Goal: Information Seeking & Learning: Check status

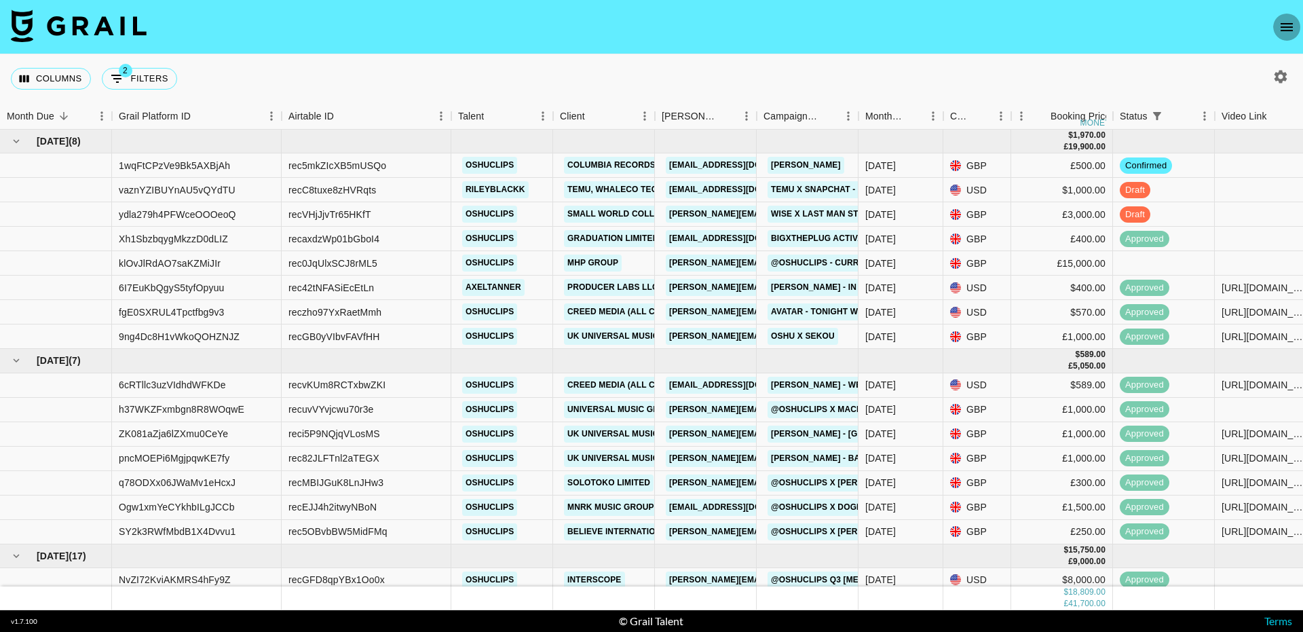
click at [1279, 26] on icon "open drawer" at bounding box center [1287, 27] width 16 height 16
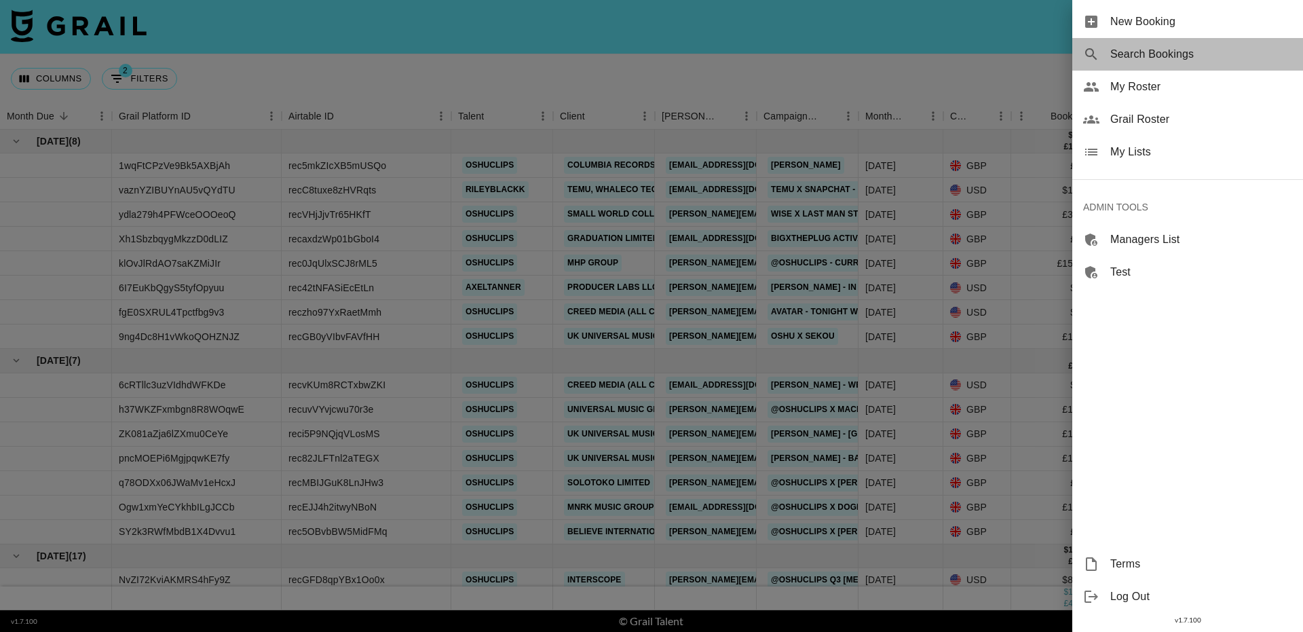
click at [1152, 56] on span "Search Bookings" at bounding box center [1201, 54] width 182 height 16
select select "id"
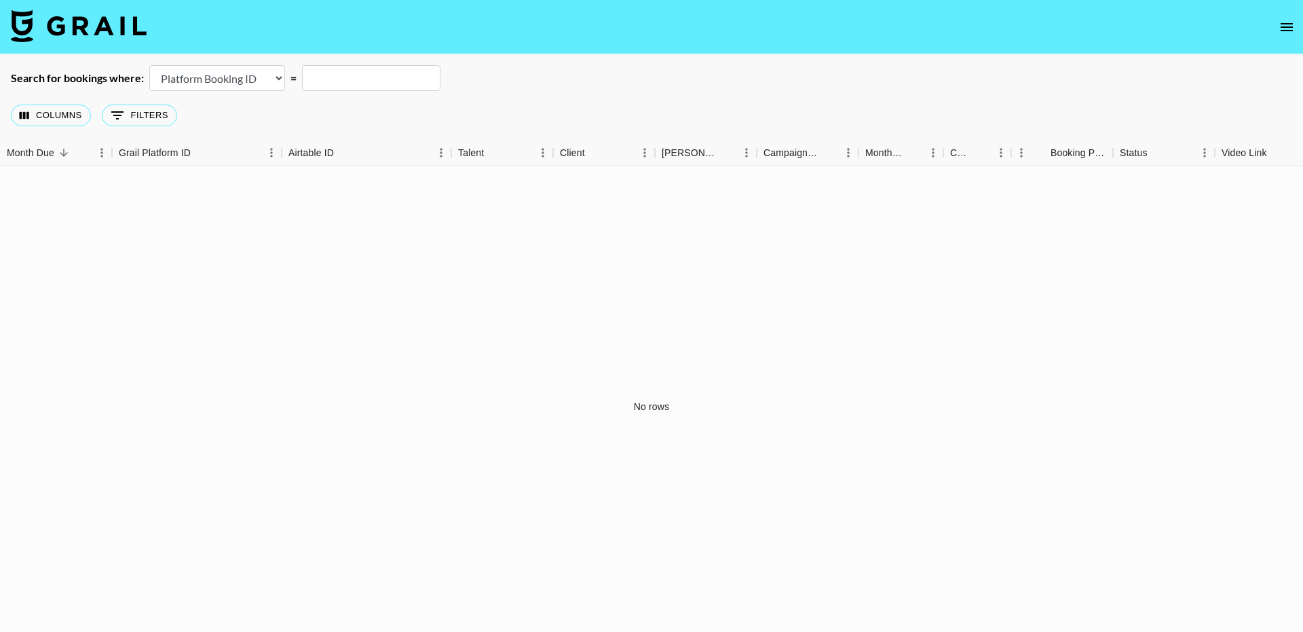
click at [332, 86] on input "text" at bounding box center [371, 78] width 138 height 26
paste input "lX3S5icdECYtXhOLUQ7ZAkeEEvN2"
type input "lX3S5icdECYtXhOLUQ7ZAkeEEvN2"
click at [262, 79] on select "Airtable Booking ID Platform Booking ID Platform Campaign ID" at bounding box center [217, 78] width 136 height 26
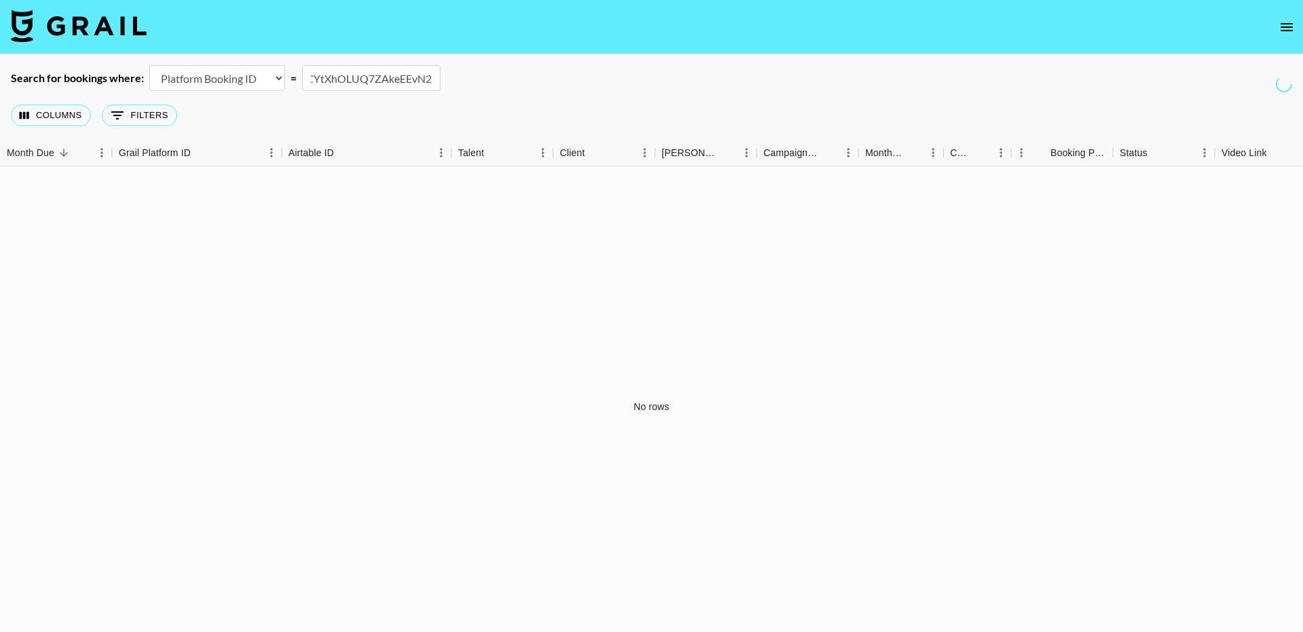
scroll to position [0, 0]
click at [314, 81] on input "lX3S5icdECYtXhOLUQ7ZAkeEEvN2" at bounding box center [371, 78] width 138 height 26
click at [391, 78] on input "lX3S5icdECYtXhOLUQ7ZAkeEEvN2" at bounding box center [371, 78] width 138 height 26
click at [424, 83] on input "lX3S5icdECYtXhOLUQ7ZAkeEEvN2" at bounding box center [371, 78] width 138 height 26
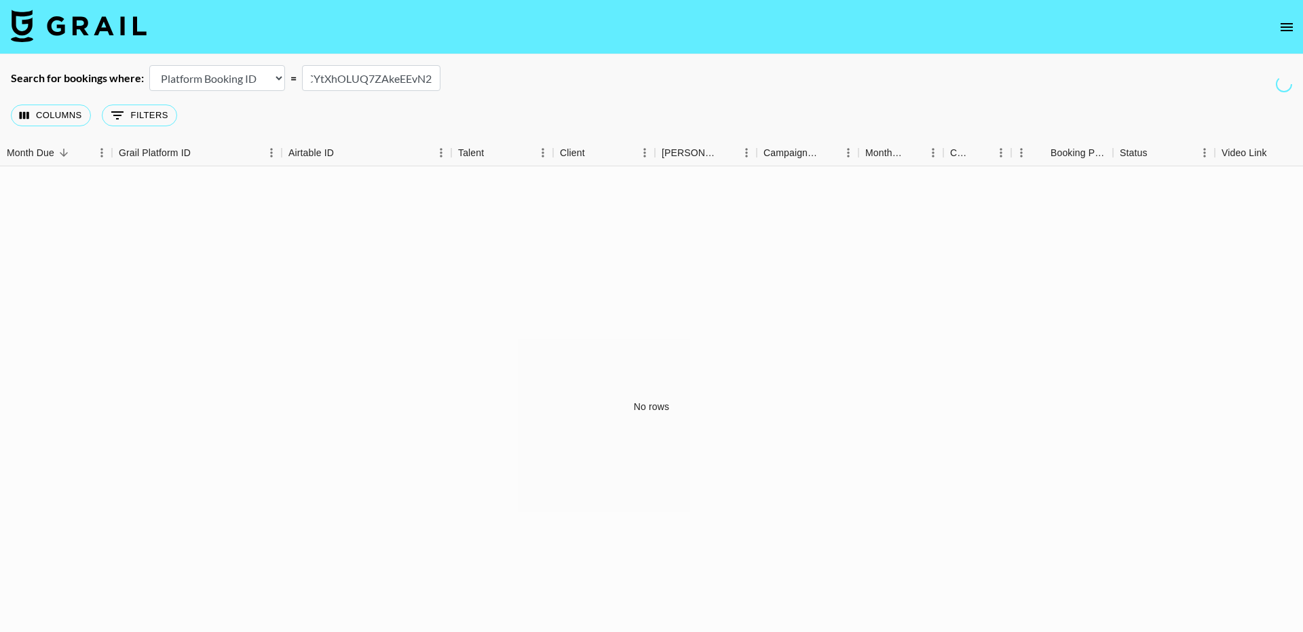
click at [536, 73] on div "Search for bookings where: Airtable Booking ID Platform Booking ID Platform Cam…" at bounding box center [651, 78] width 1303 height 26
click at [1289, 36] on button "open drawer" at bounding box center [1286, 27] width 27 height 27
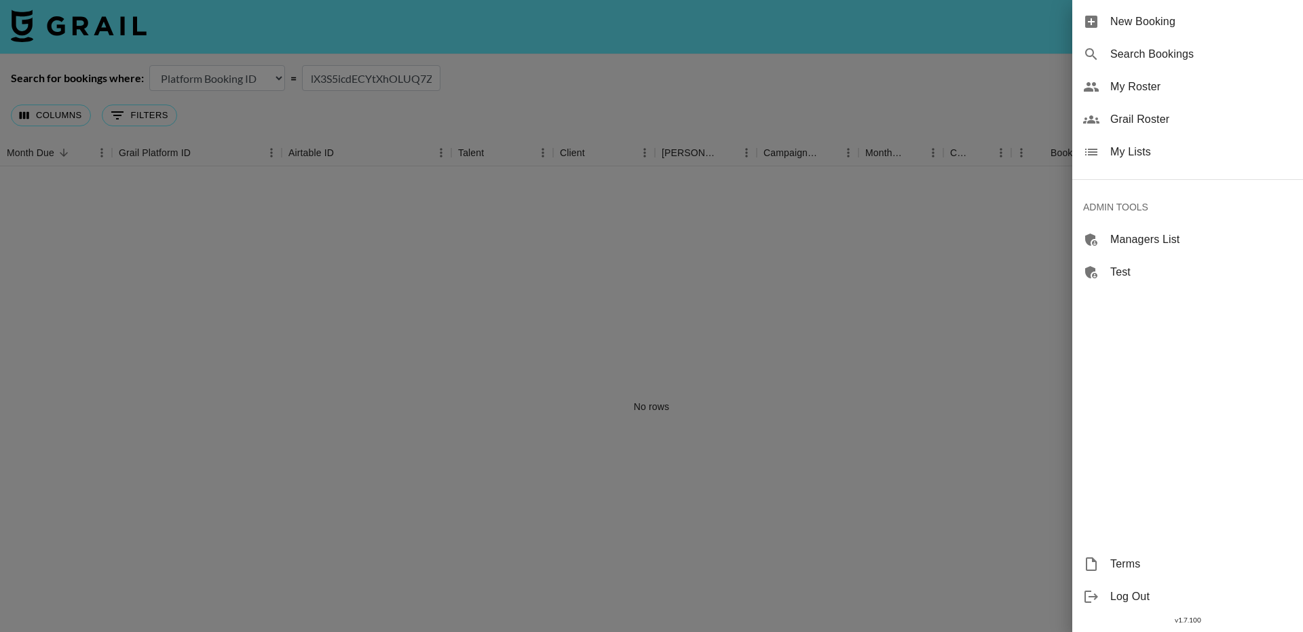
click at [941, 60] on div at bounding box center [651, 316] width 1303 height 632
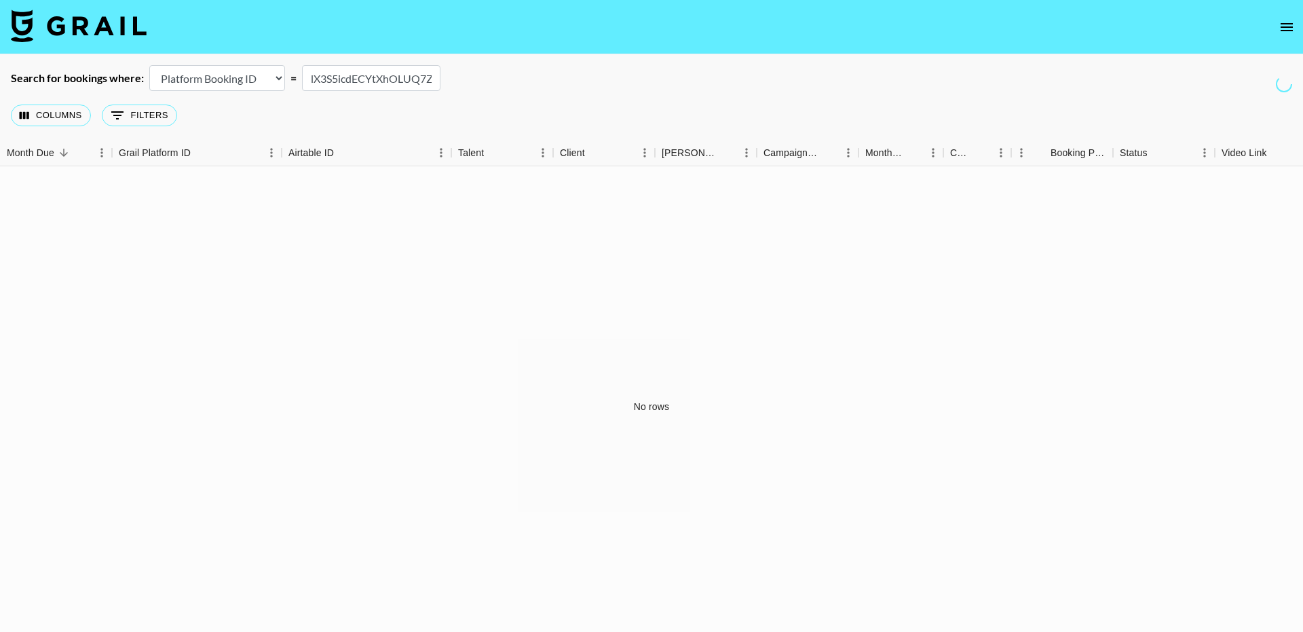
click at [1286, 28] on icon "open drawer" at bounding box center [1287, 27] width 16 height 16
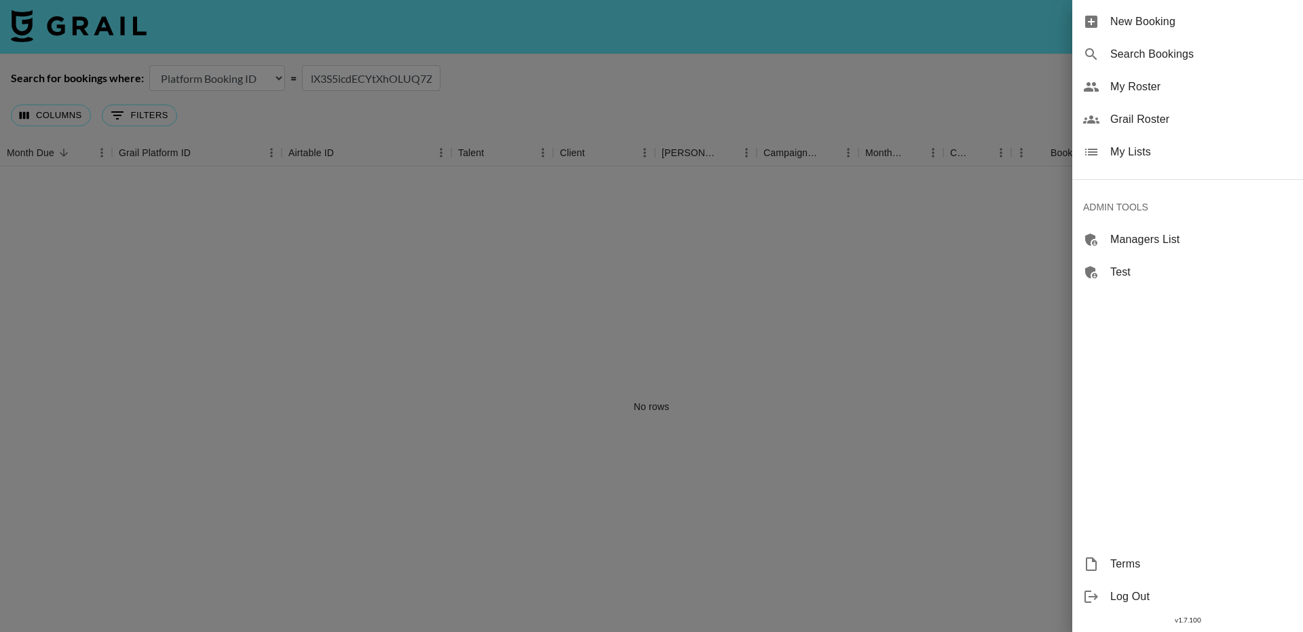
click at [143, 26] on div at bounding box center [651, 316] width 1303 height 632
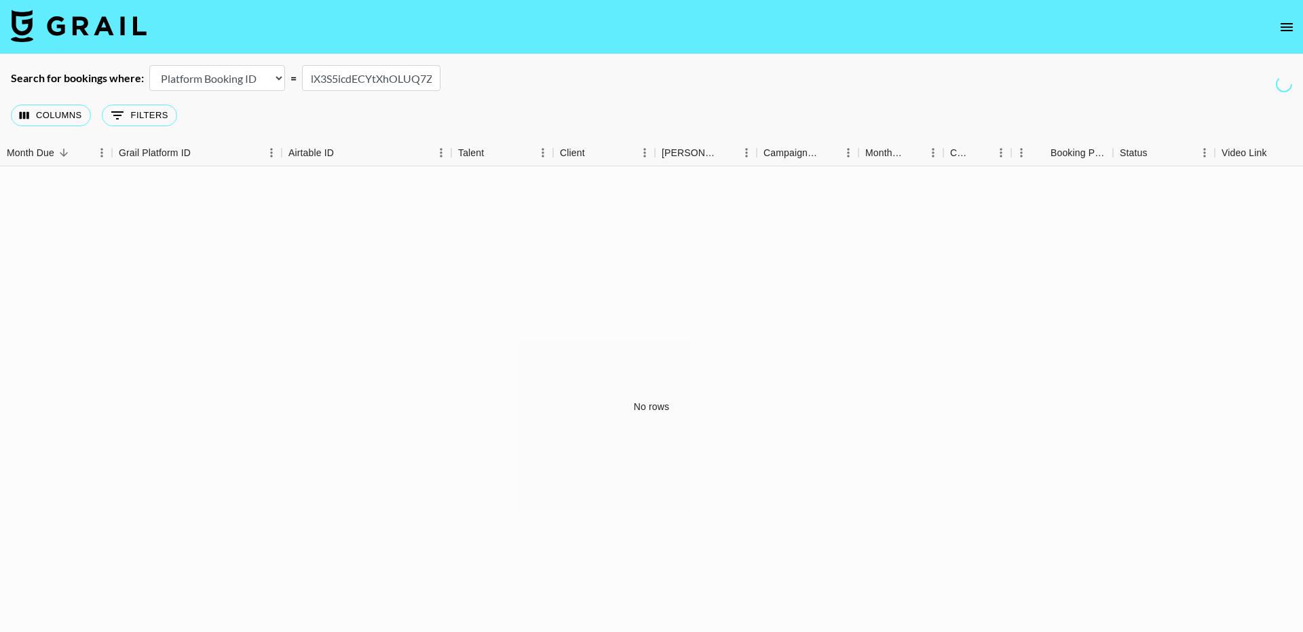
click at [115, 30] on img at bounding box center [79, 26] width 136 height 33
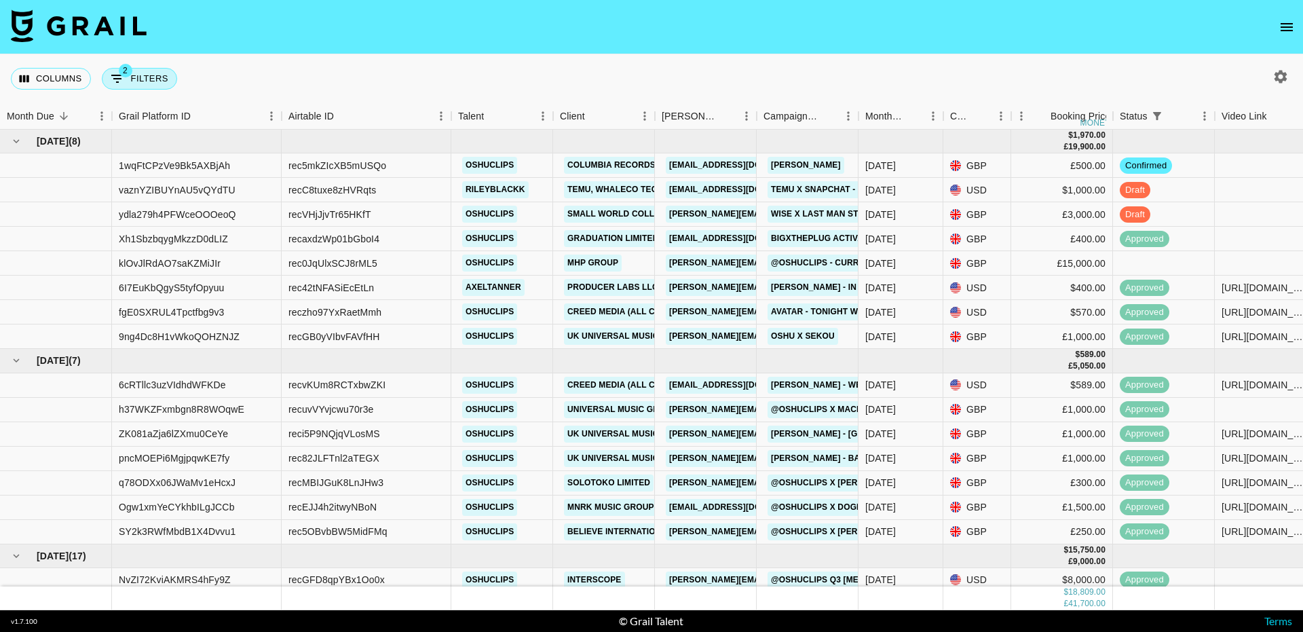
click at [155, 77] on button "2 Filters" at bounding box center [139, 79] width 75 height 22
select select "status"
select select "isNotAnyOf"
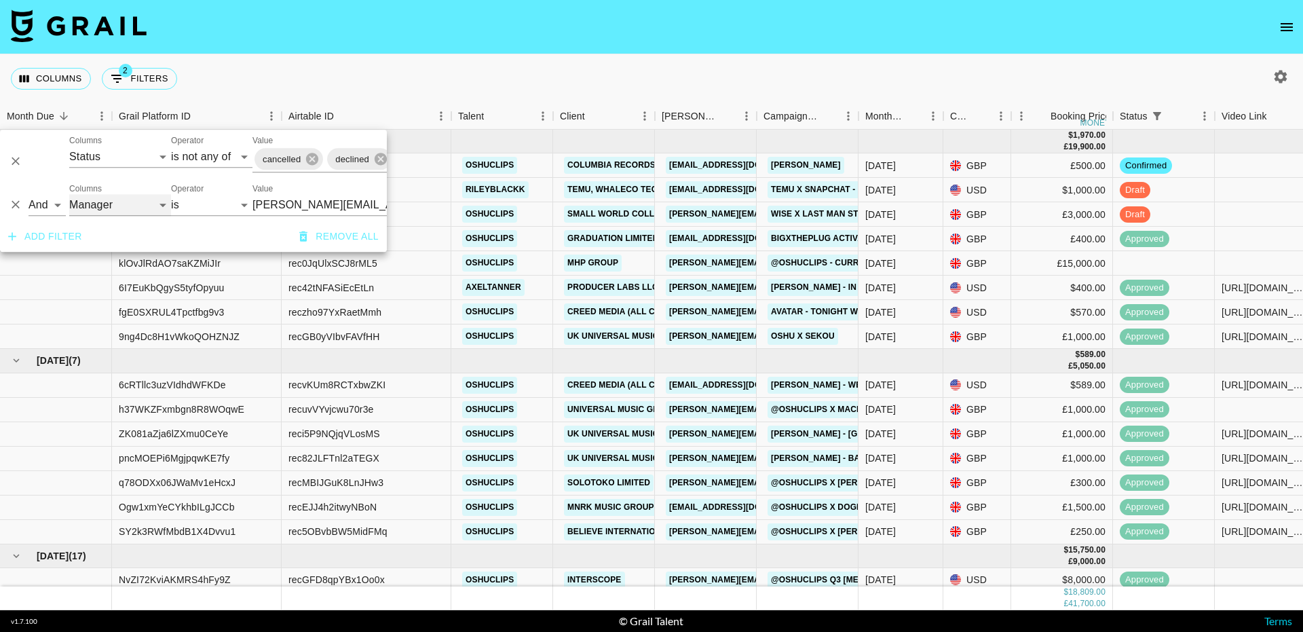
click at [105, 207] on select "Grail Platform ID Airtable ID Talent Manager Client [PERSON_NAME] Campaign (Typ…" at bounding box center [120, 205] width 102 height 22
select select "bookerId"
click at [69, 194] on select "Grail Platform ID Airtable ID Talent Manager Client [PERSON_NAME] Campaign (Typ…" at bounding box center [120, 205] width 102 height 22
click at [283, 203] on input "Value" at bounding box center [343, 204] width 183 height 21
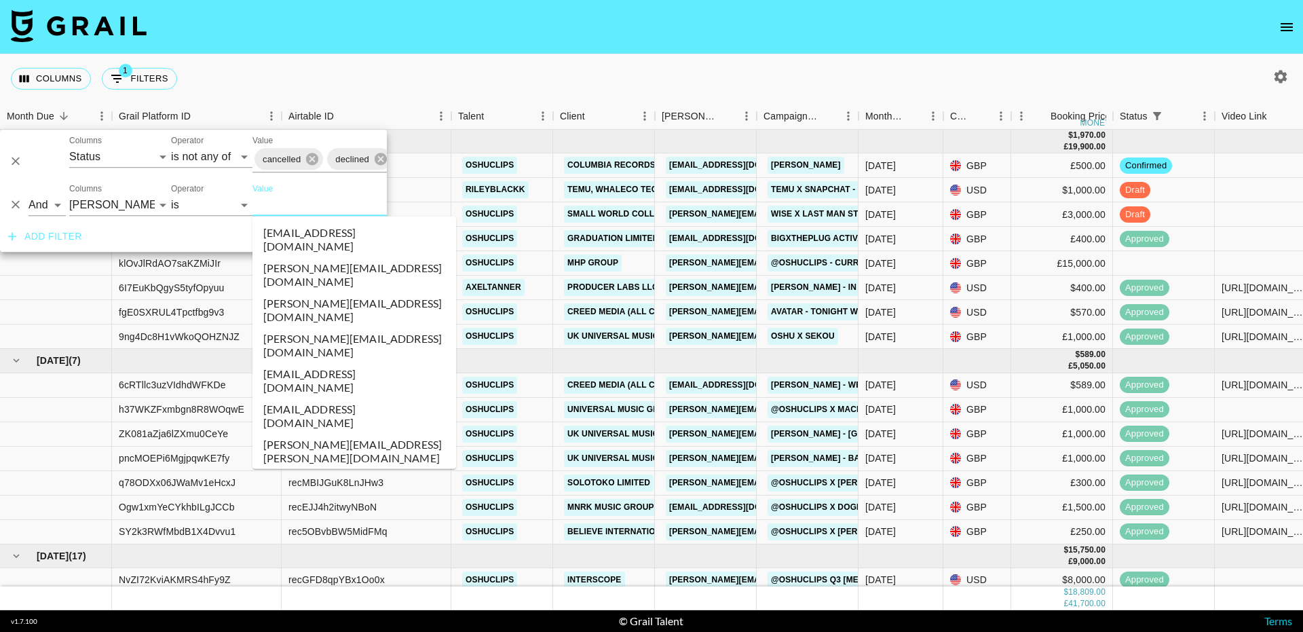
click at [283, 203] on input "Value" at bounding box center [343, 204] width 183 height 21
paste input "[EMAIL_ADDRESS][PERSON_NAME][DOMAIN_NAME]"
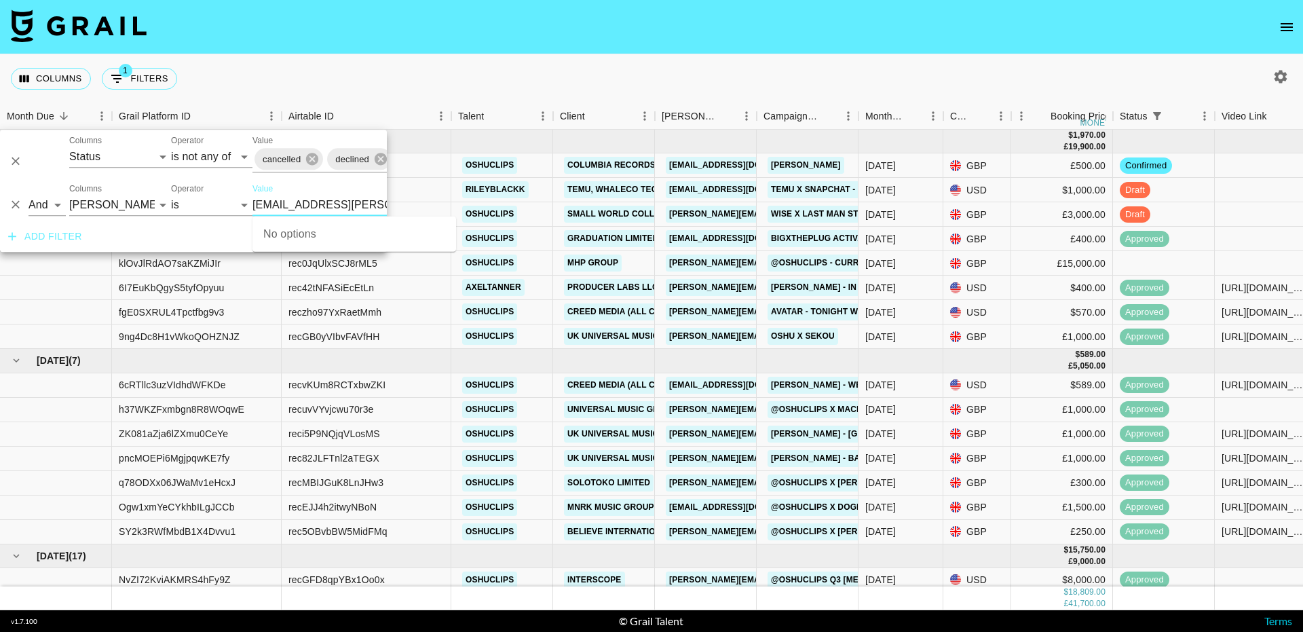
type input "[EMAIL_ADDRESS][PERSON_NAME][DOMAIN_NAME]"
click at [532, 79] on div "Columns 1 Filters + Booking" at bounding box center [651, 78] width 1303 height 49
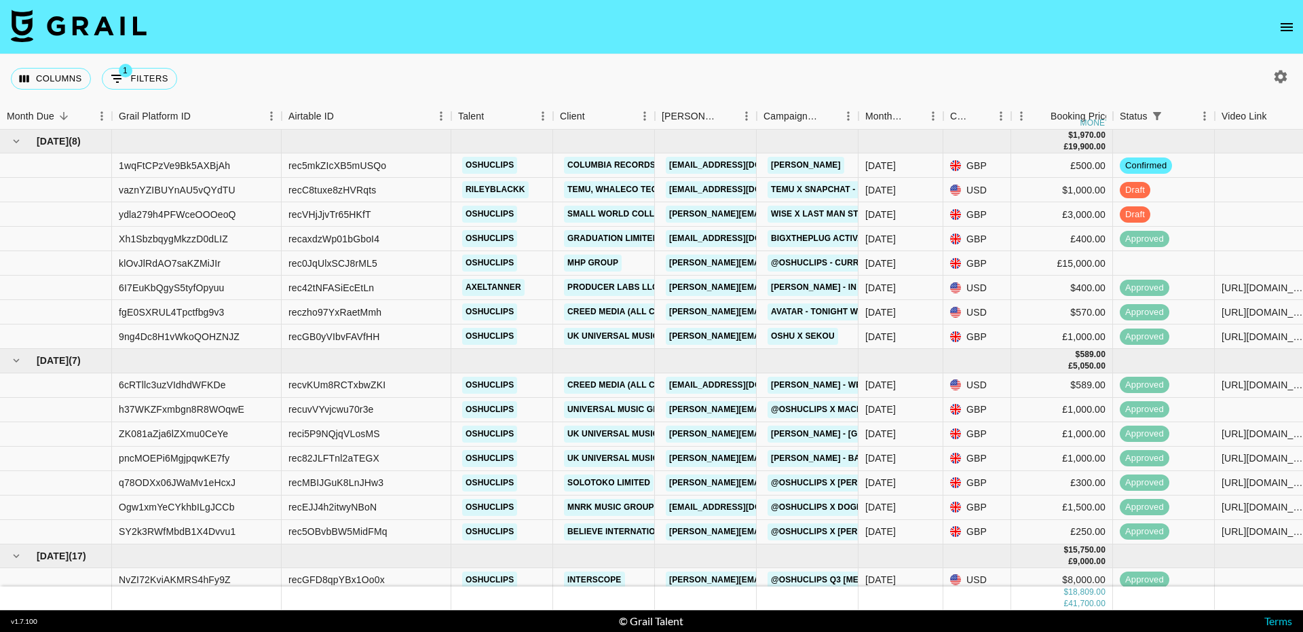
click at [133, 93] on div "Columns 1 Filters + Booking" at bounding box center [97, 78] width 172 height 49
click at [138, 79] on button "1 Filters" at bounding box center [139, 79] width 75 height 22
select select "status"
select select "isNotAnyOf"
select select "bookerId"
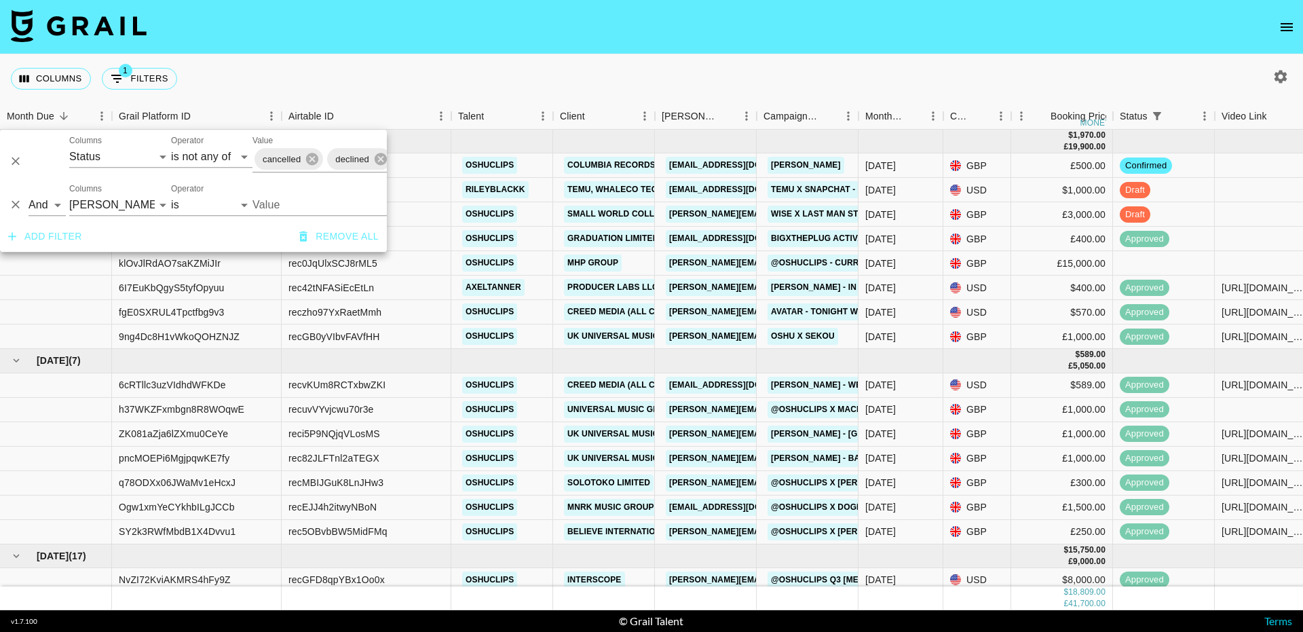
click at [284, 203] on input "Value" at bounding box center [343, 204] width 183 height 21
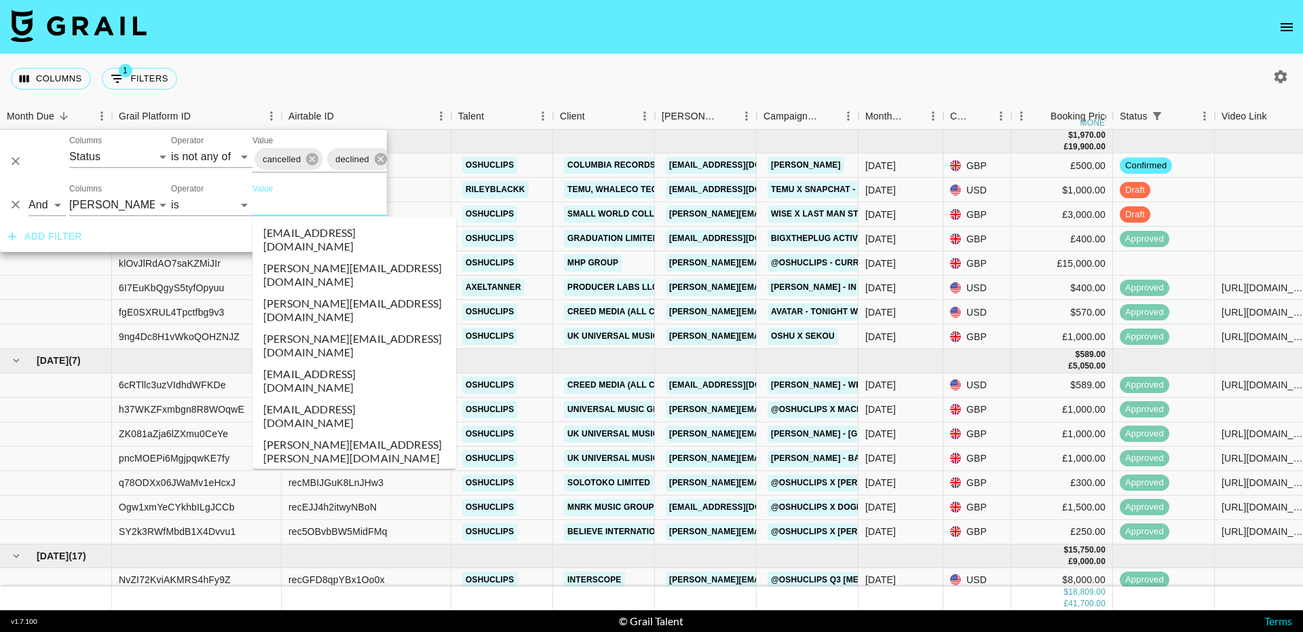
paste input "[EMAIL_ADDRESS][PERSON_NAME][DOMAIN_NAME]"
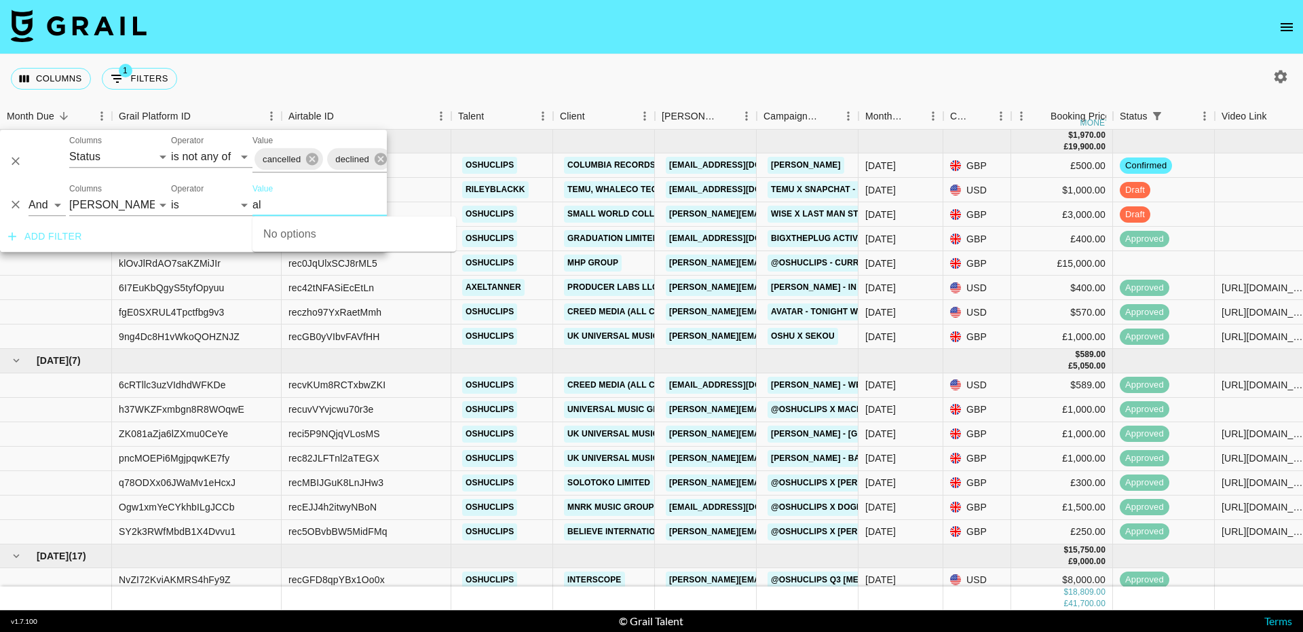
type input "a"
click at [1285, 80] on icon "button" at bounding box center [1281, 76] width 13 height 13
select select "[DATE]"
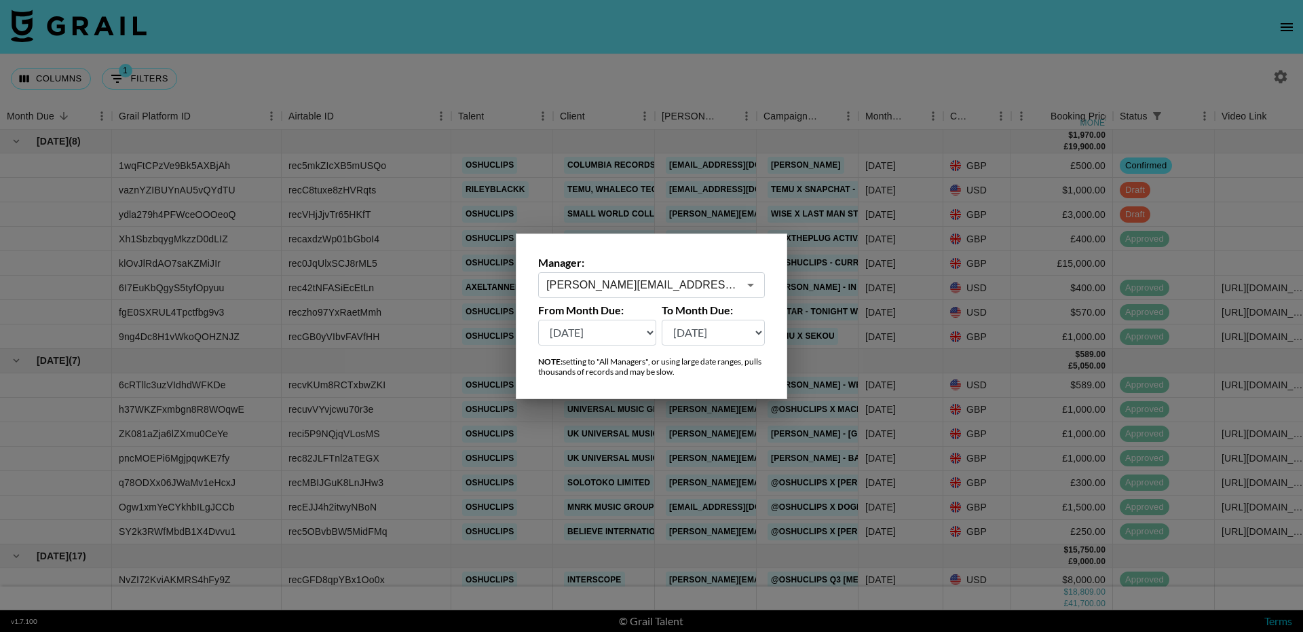
click at [639, 288] on input "[PERSON_NAME][EMAIL_ADDRESS][DOMAIN_NAME]" at bounding box center [642, 285] width 192 height 16
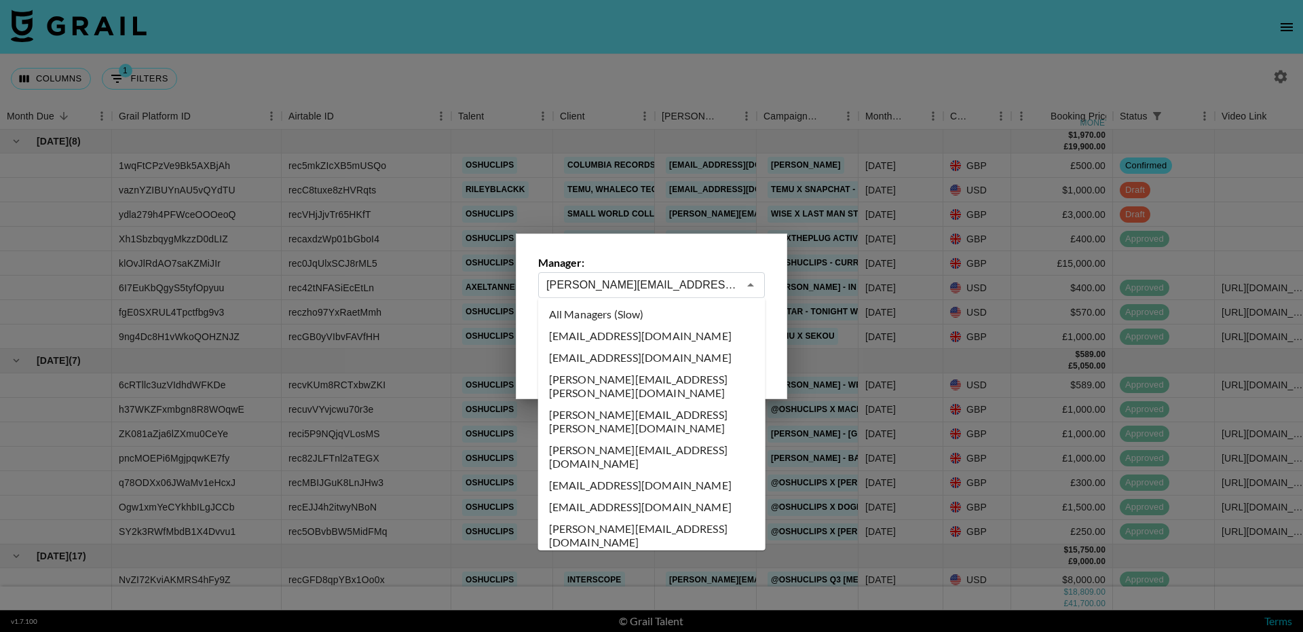
scroll to position [4075, 0]
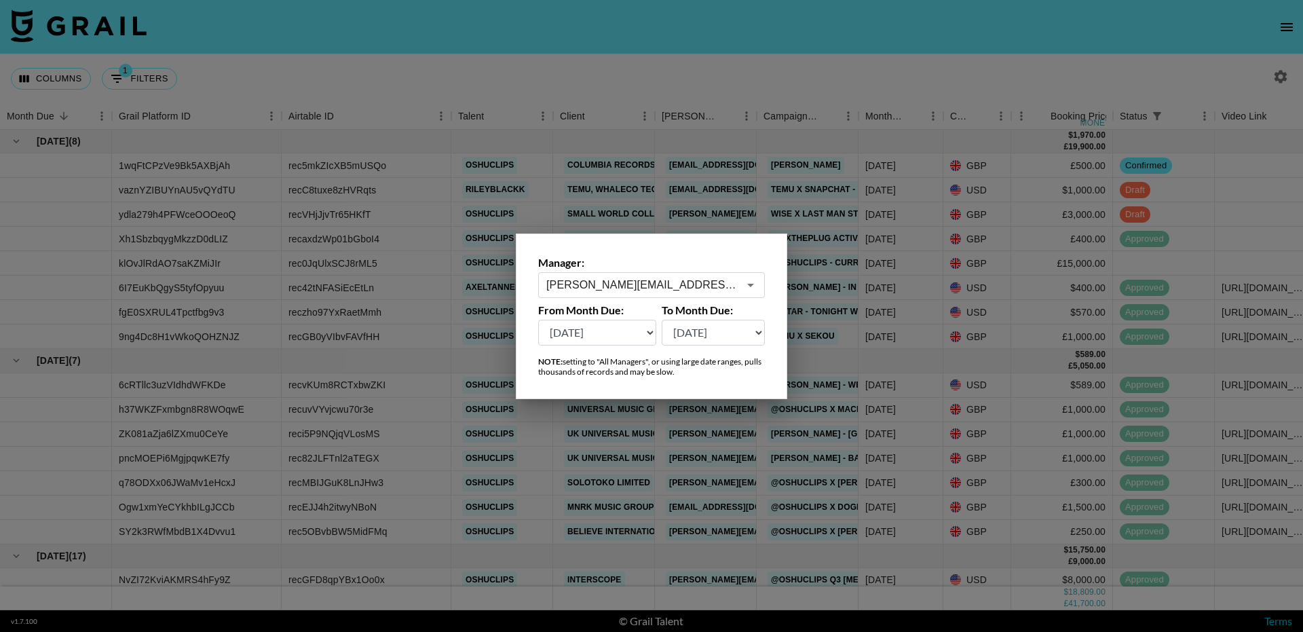
click at [602, 286] on input "[PERSON_NAME][EMAIL_ADDRESS][DOMAIN_NAME]" at bounding box center [642, 285] width 192 height 16
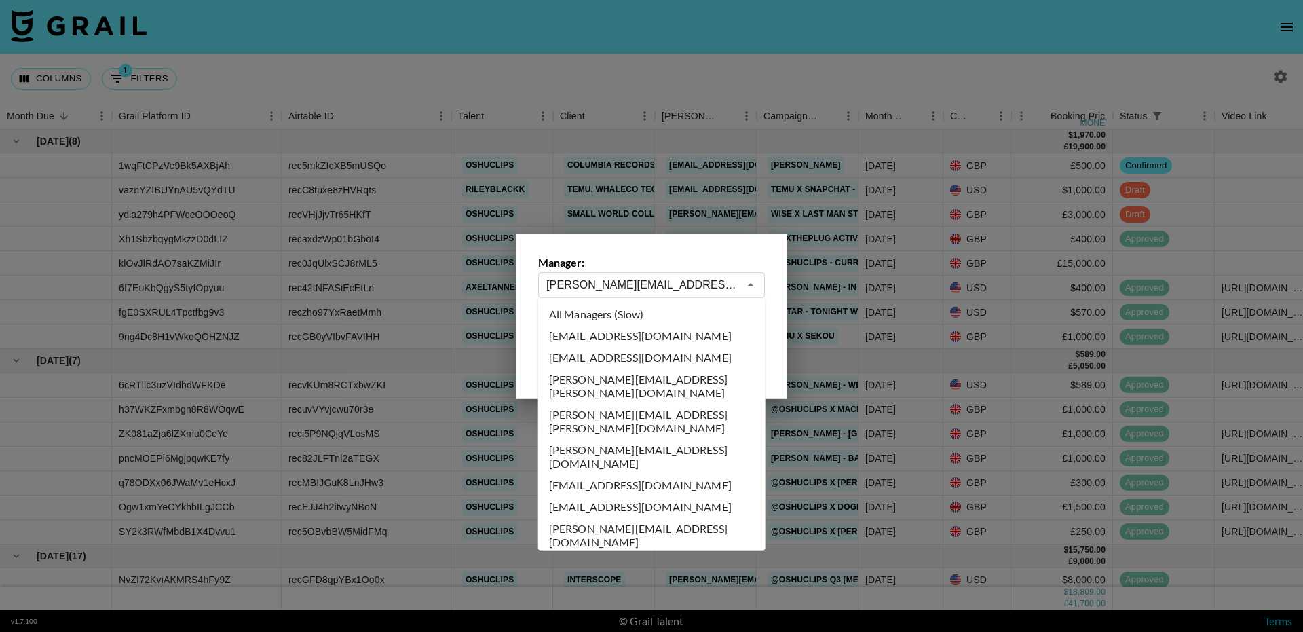
scroll to position [0, 0]
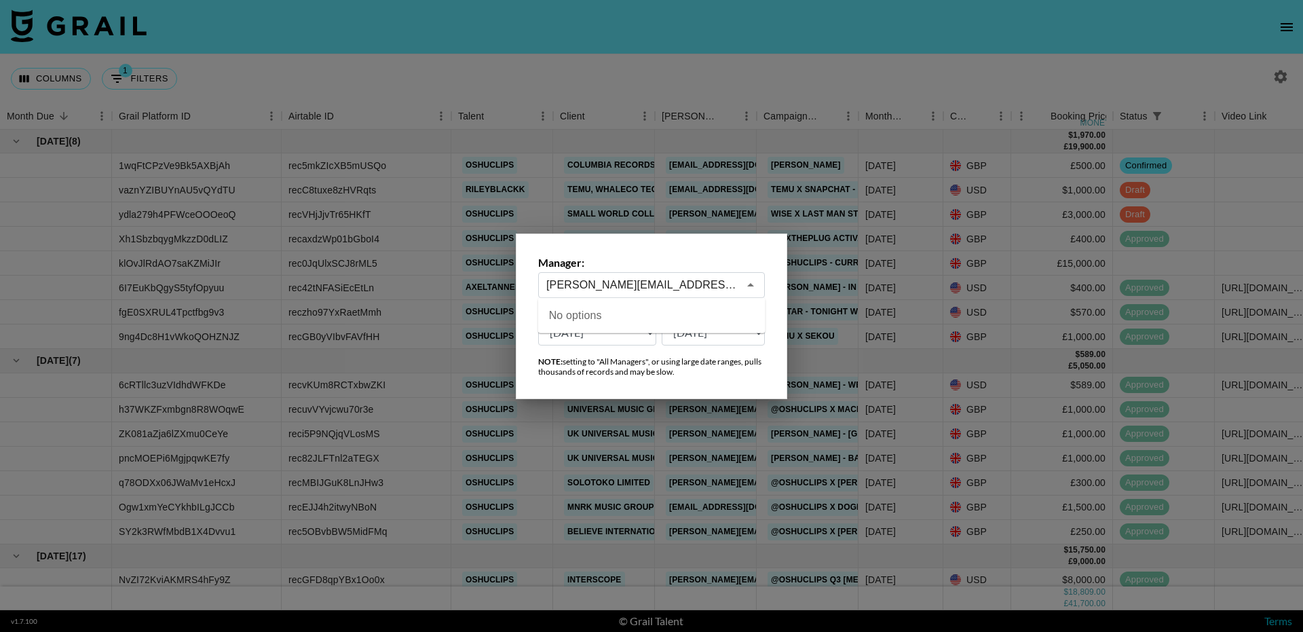
type input "[PERSON_NAME][EMAIL_ADDRESS][DOMAIN_NAME]"
click at [612, 289] on input "[PERSON_NAME][EMAIL_ADDRESS][DOMAIN_NAME]" at bounding box center [642, 285] width 192 height 16
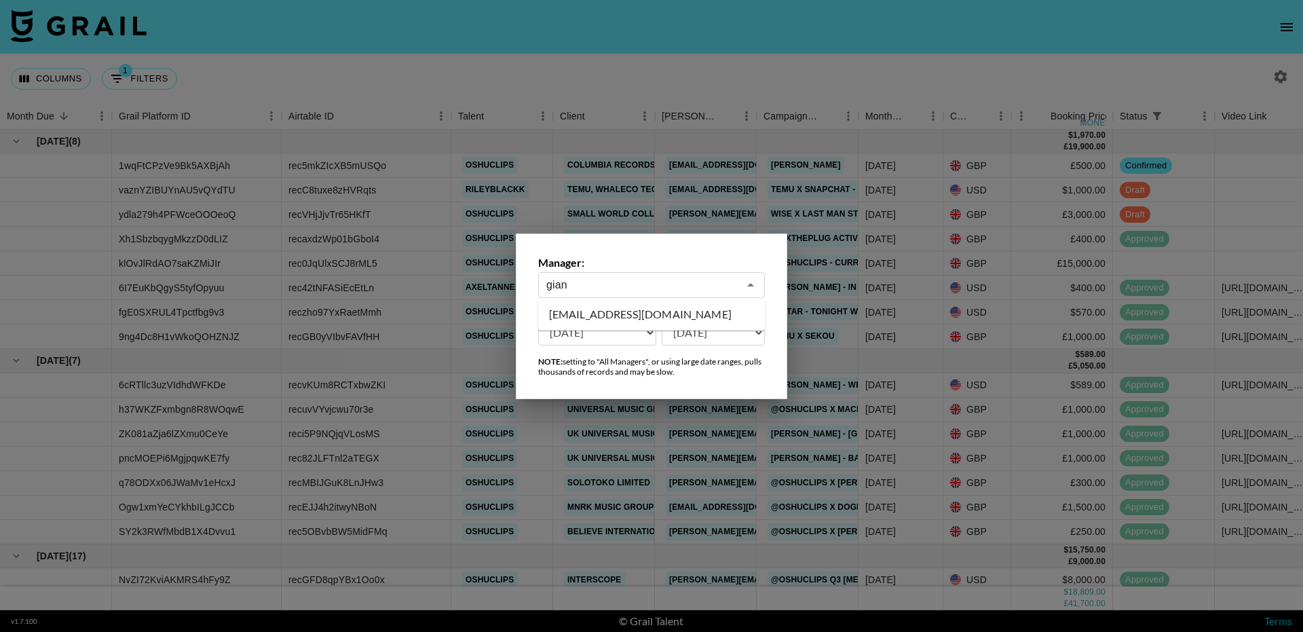
click at [622, 307] on li "[EMAIL_ADDRESS][DOMAIN_NAME]" at bounding box center [651, 314] width 227 height 22
type input "[EMAIL_ADDRESS][DOMAIN_NAME]"
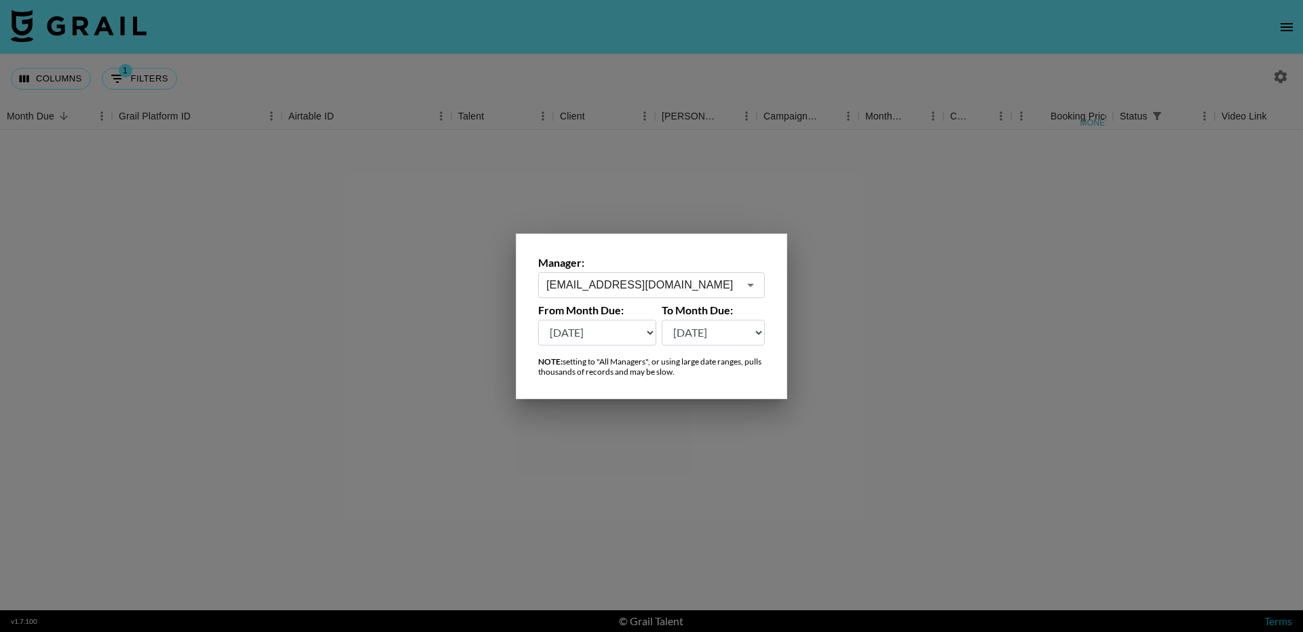
click at [579, 62] on div at bounding box center [651, 316] width 1303 height 632
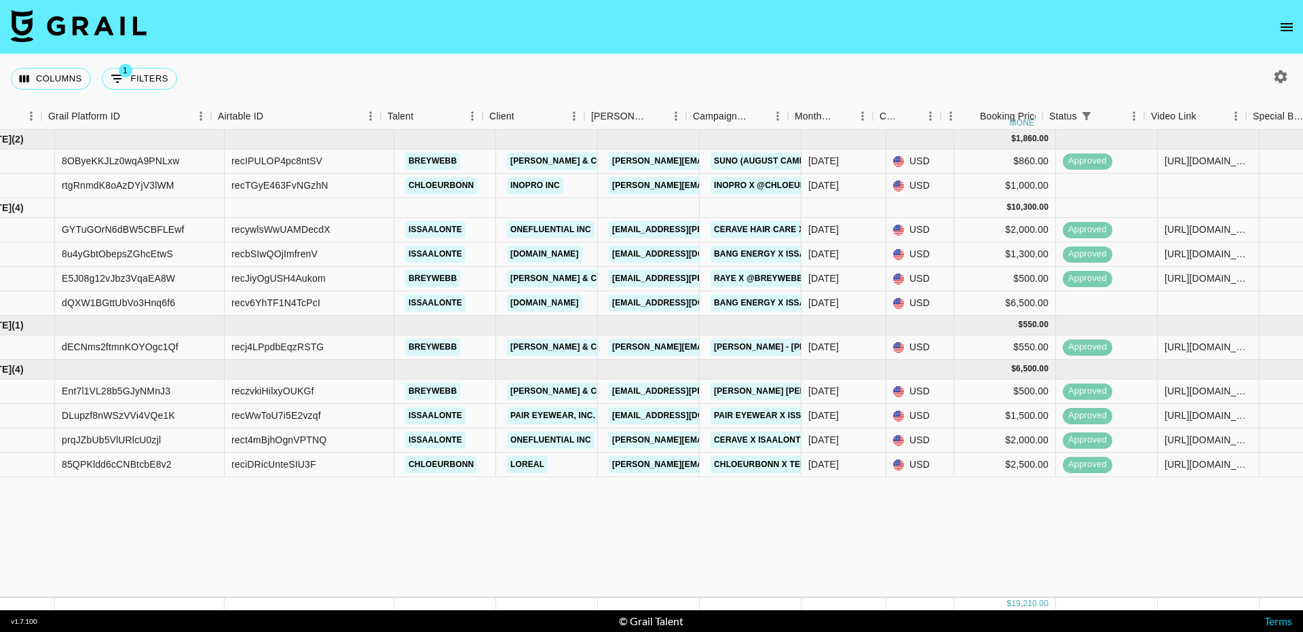
scroll to position [0, 96]
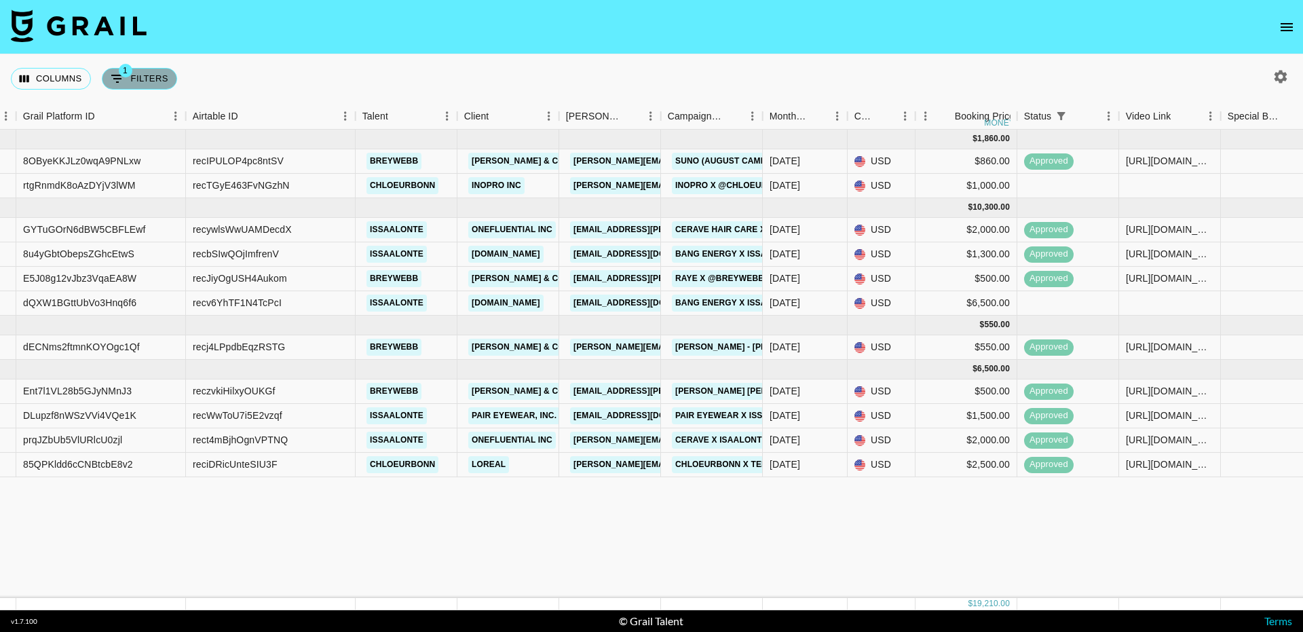
click at [144, 71] on button "1 Filters" at bounding box center [139, 79] width 75 height 22
select select "status"
select select "isNotAnyOf"
select select "bookerId"
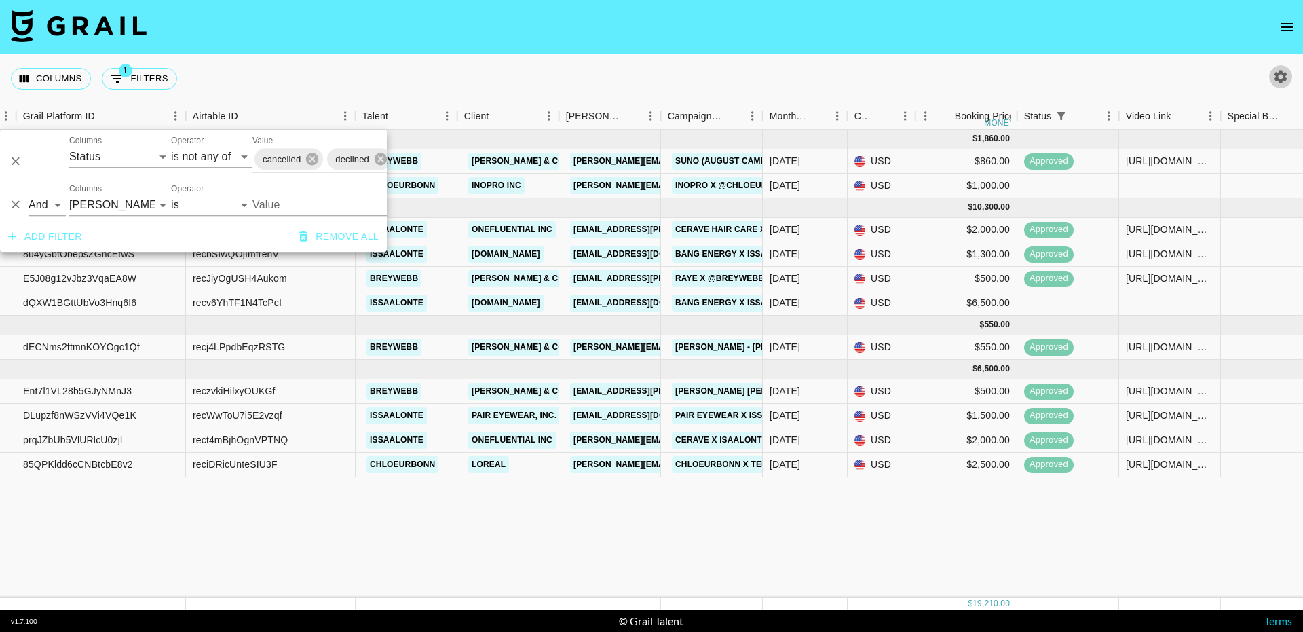
click at [1283, 70] on icon "button" at bounding box center [1281, 77] width 16 height 16
select select "[DATE]"
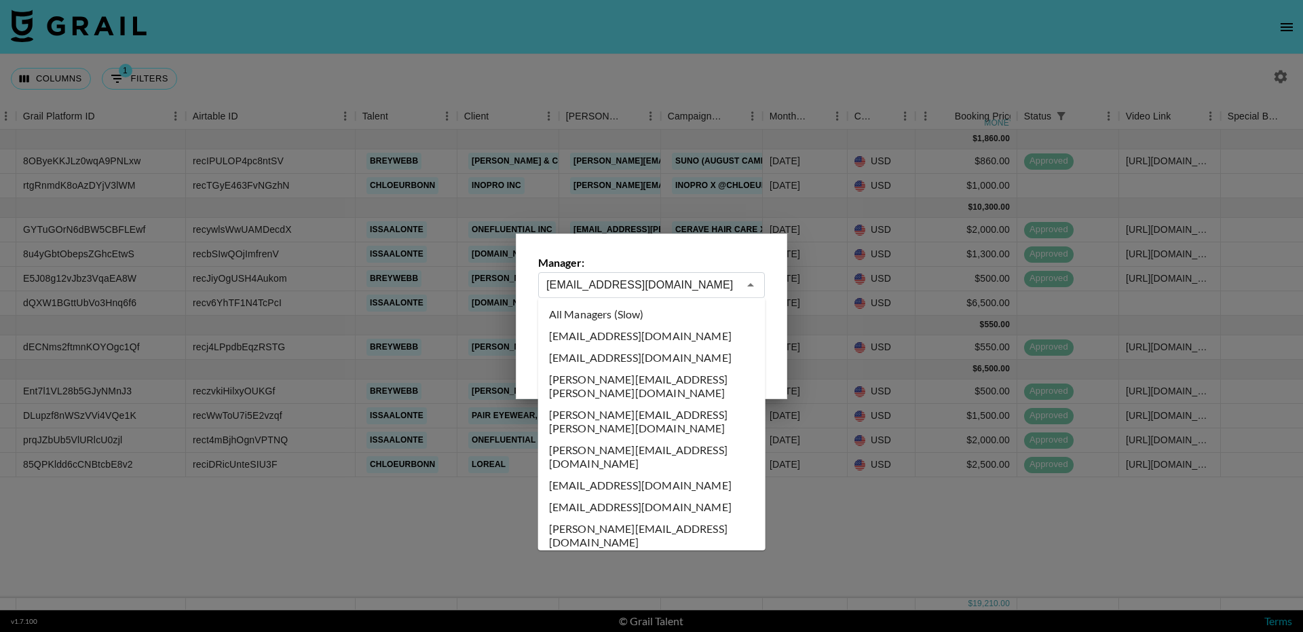
click at [615, 292] on input "[EMAIL_ADDRESS][DOMAIN_NAME]" at bounding box center [642, 285] width 192 height 16
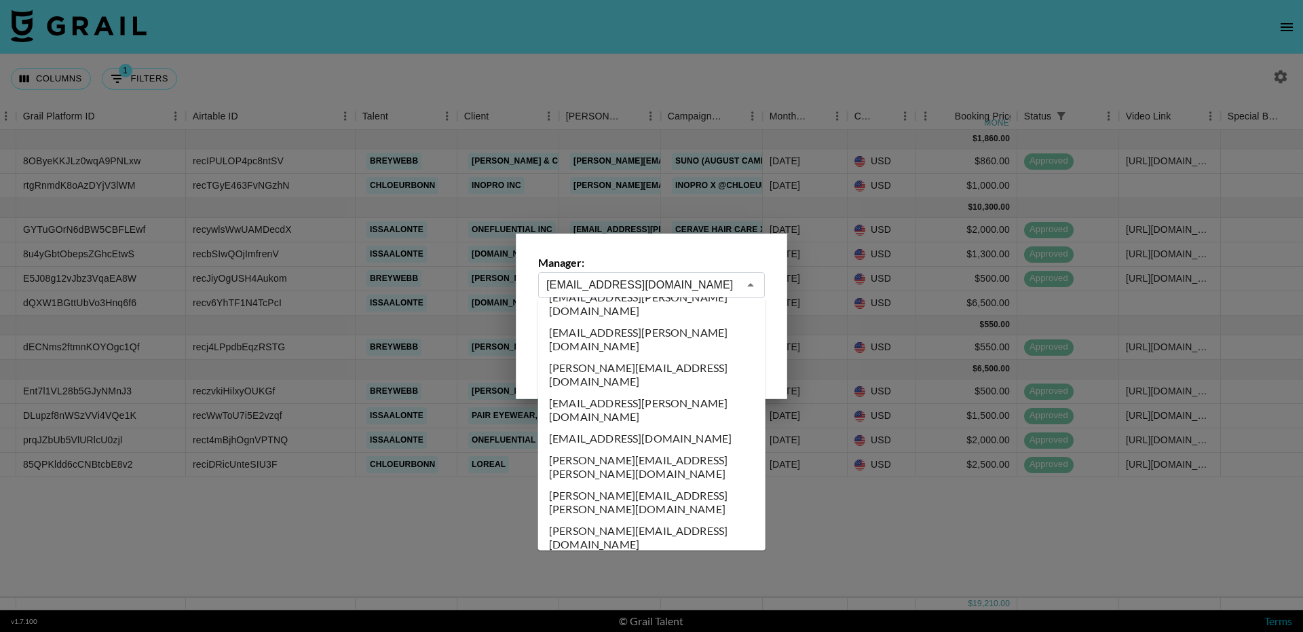
scroll to position [0, 0]
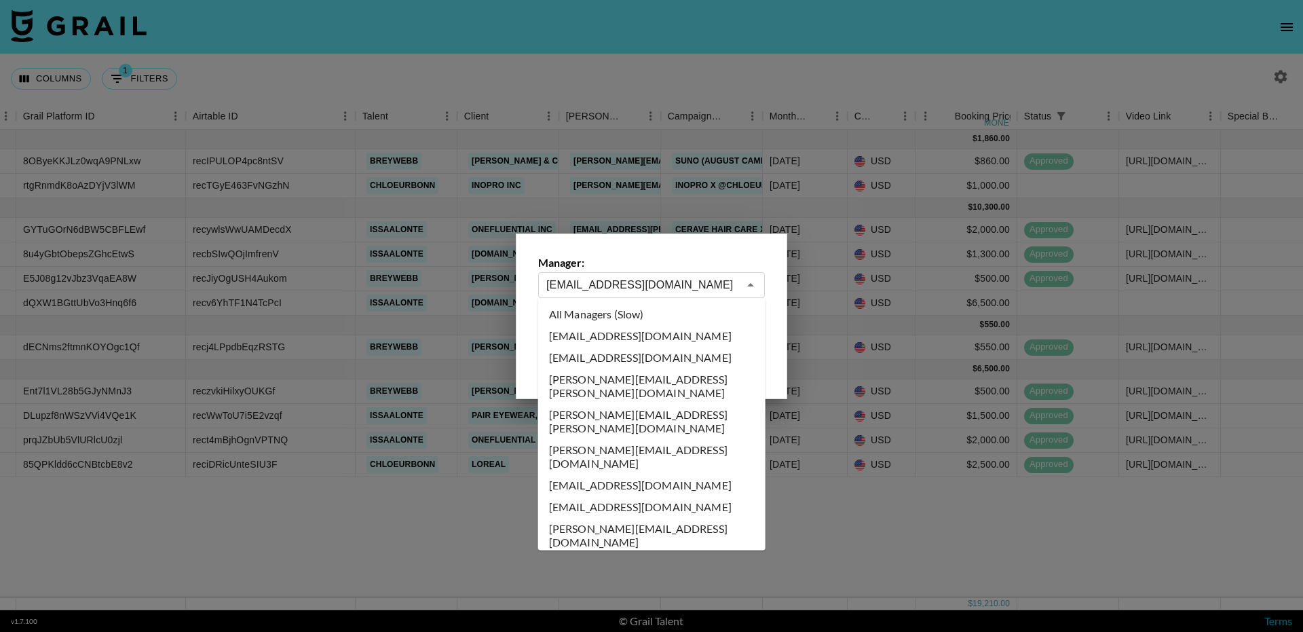
click at [605, 318] on li "All Managers (Slow)" at bounding box center [651, 314] width 227 height 22
type input "All Managers (Slow)"
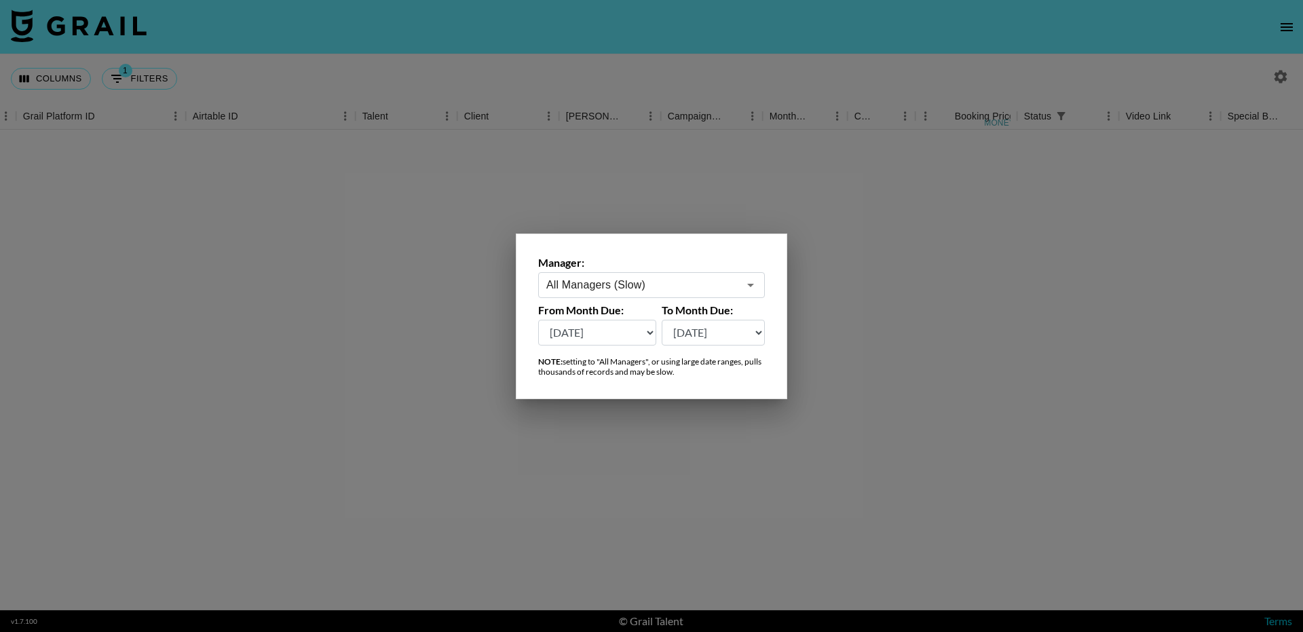
click at [153, 81] on div at bounding box center [651, 316] width 1303 height 632
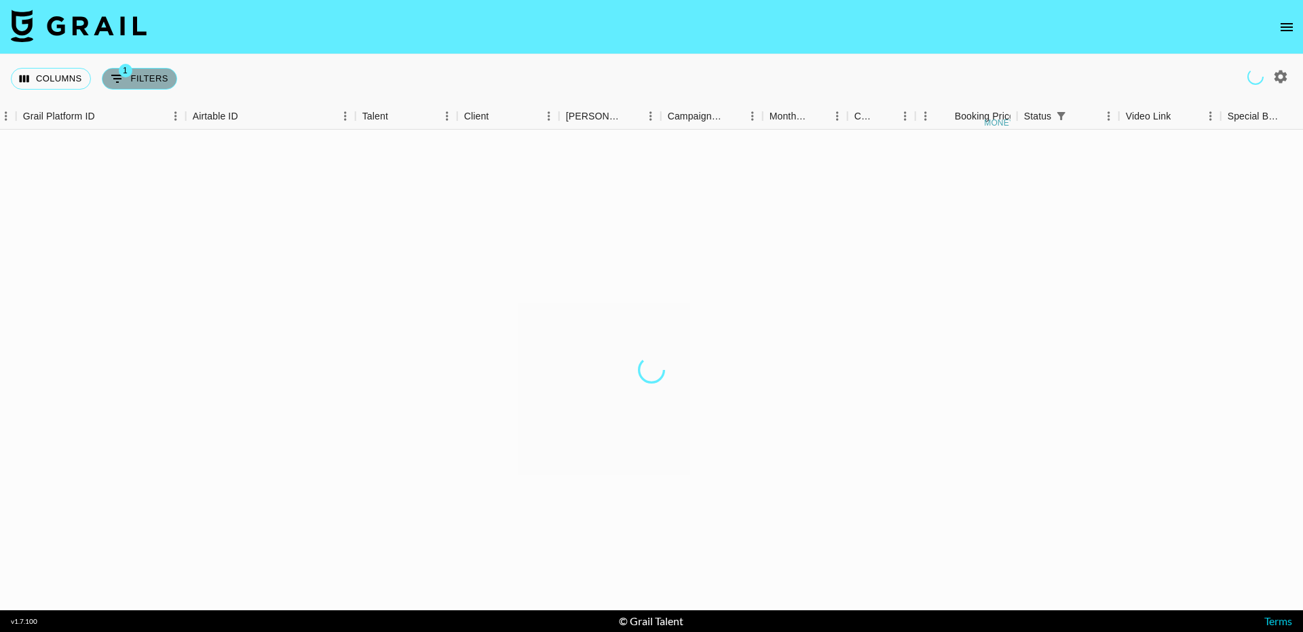
click at [147, 81] on button "1 Filters" at bounding box center [139, 79] width 75 height 22
select select "status"
select select "isNotAnyOf"
select select "bookerId"
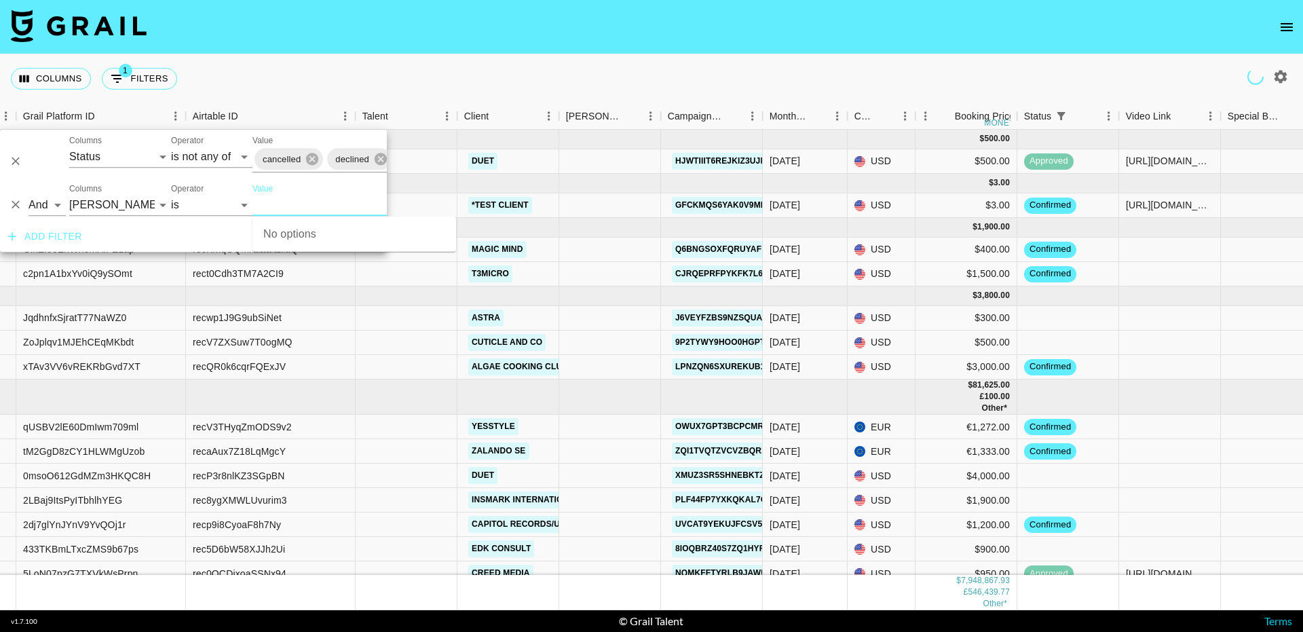
click at [276, 202] on input "Value" at bounding box center [343, 204] width 183 height 21
paste input "[EMAIL_ADDRESS][PERSON_NAME][DOMAIN_NAME]"
type input "[EMAIL_ADDRESS][PERSON_NAME][DOMAIN_NAME]"
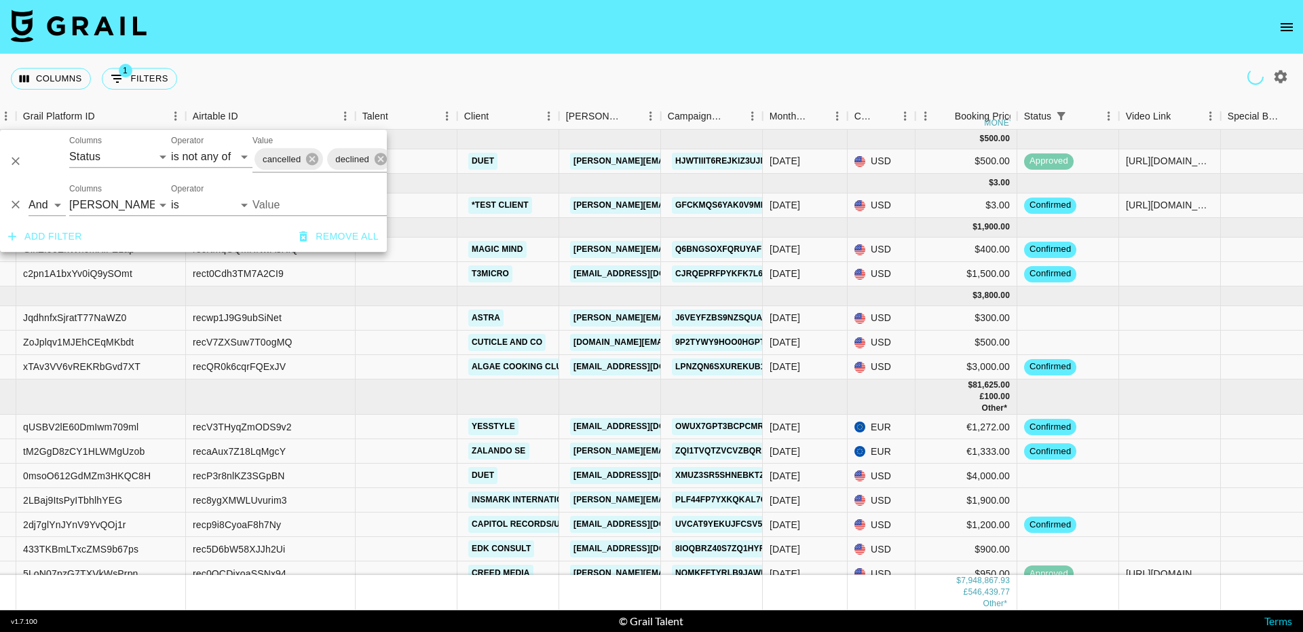
click at [278, 201] on input "Value" at bounding box center [343, 204] width 183 height 21
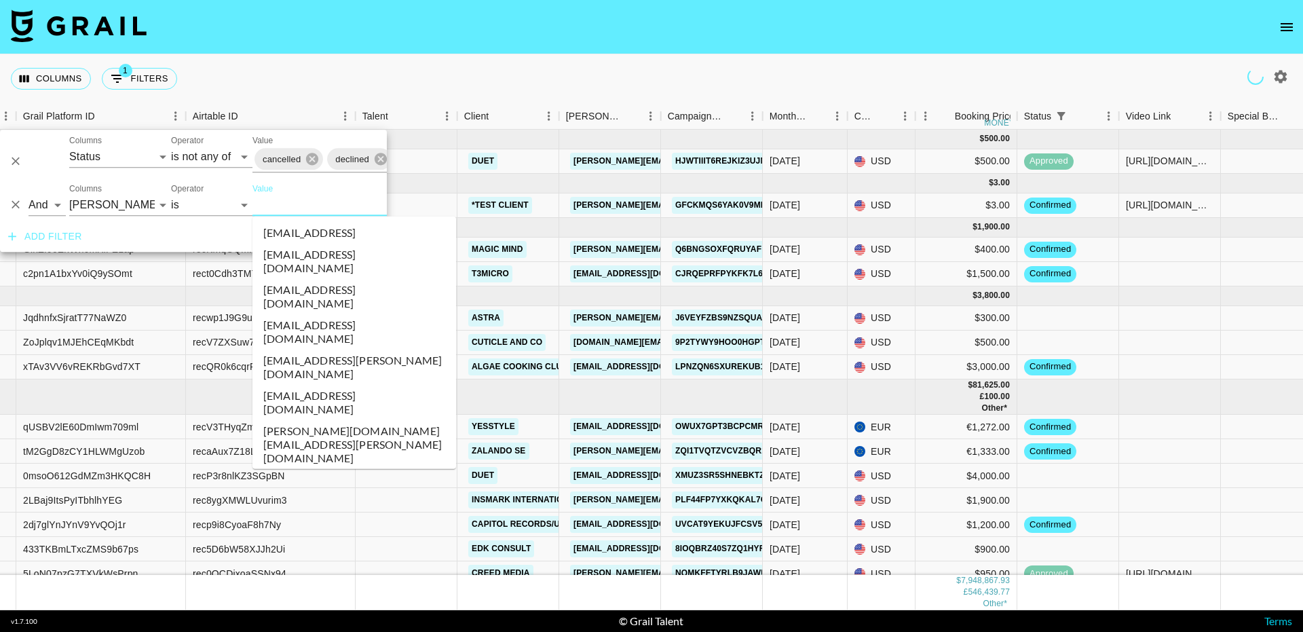
paste input "[EMAIL_ADDRESS][PERSON_NAME][DOMAIN_NAME]"
type input "[EMAIL_ADDRESS][PERSON_NAME][DOMAIN_NAME]"
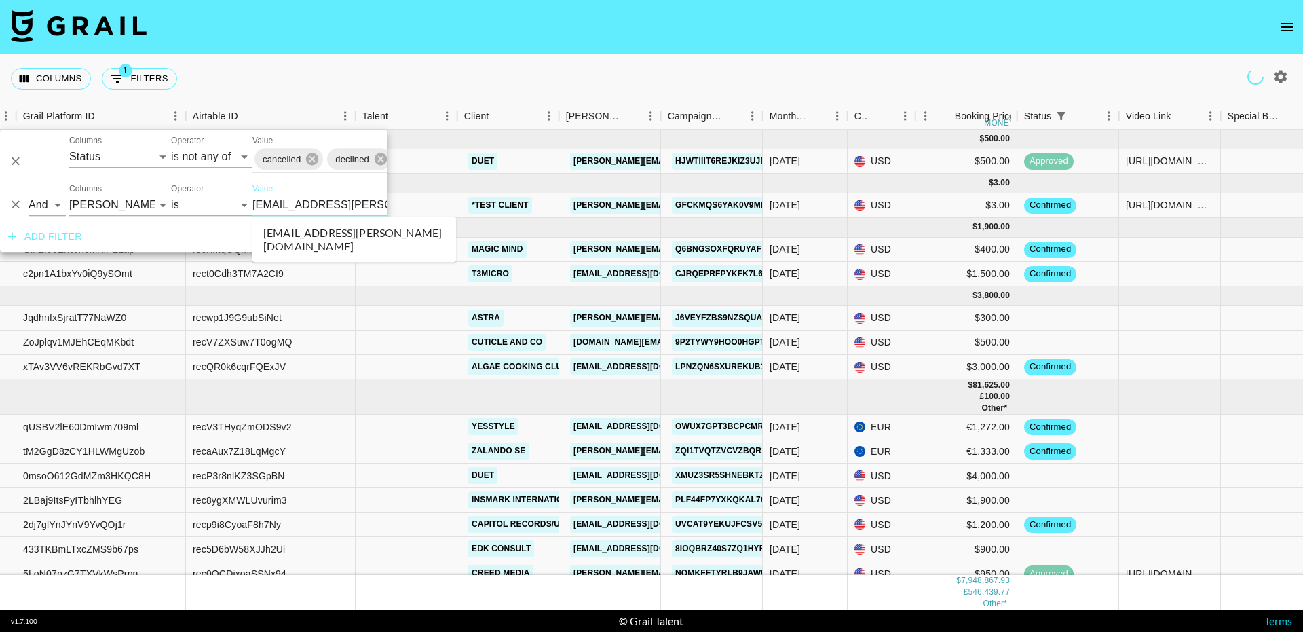
click at [286, 235] on li "[EMAIL_ADDRESS][PERSON_NAME][DOMAIN_NAME]" at bounding box center [354, 239] width 204 height 35
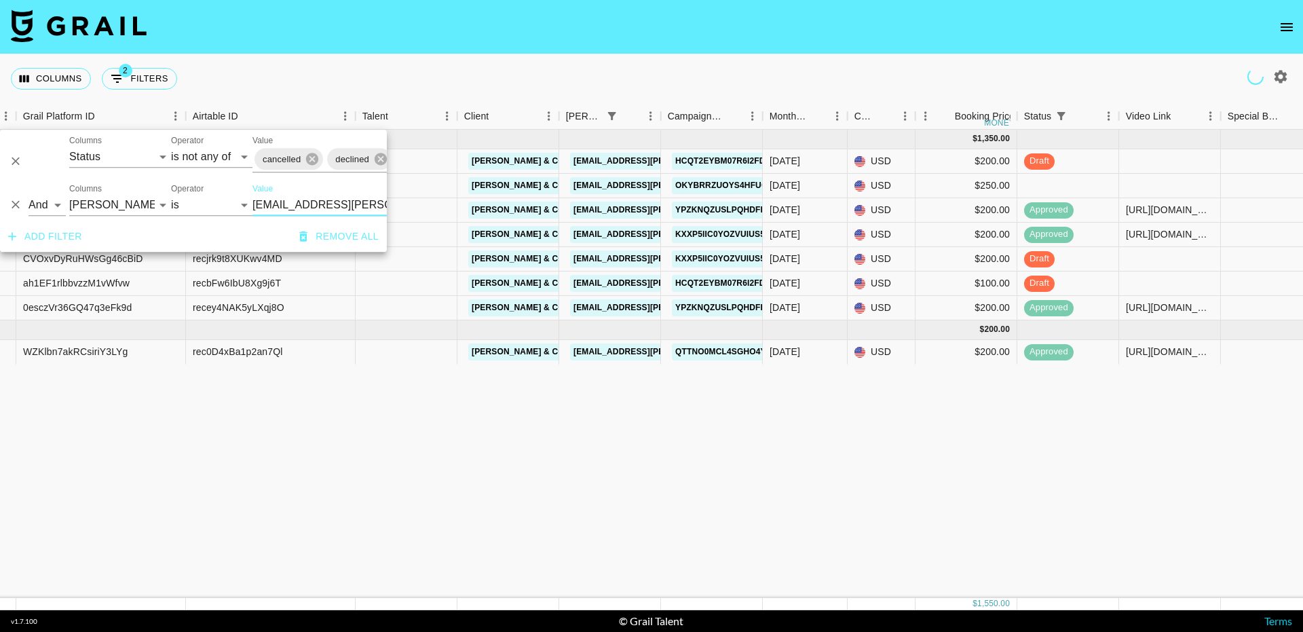
click at [519, 73] on div "Columns 2 Filters + Booking" at bounding box center [651, 78] width 1303 height 49
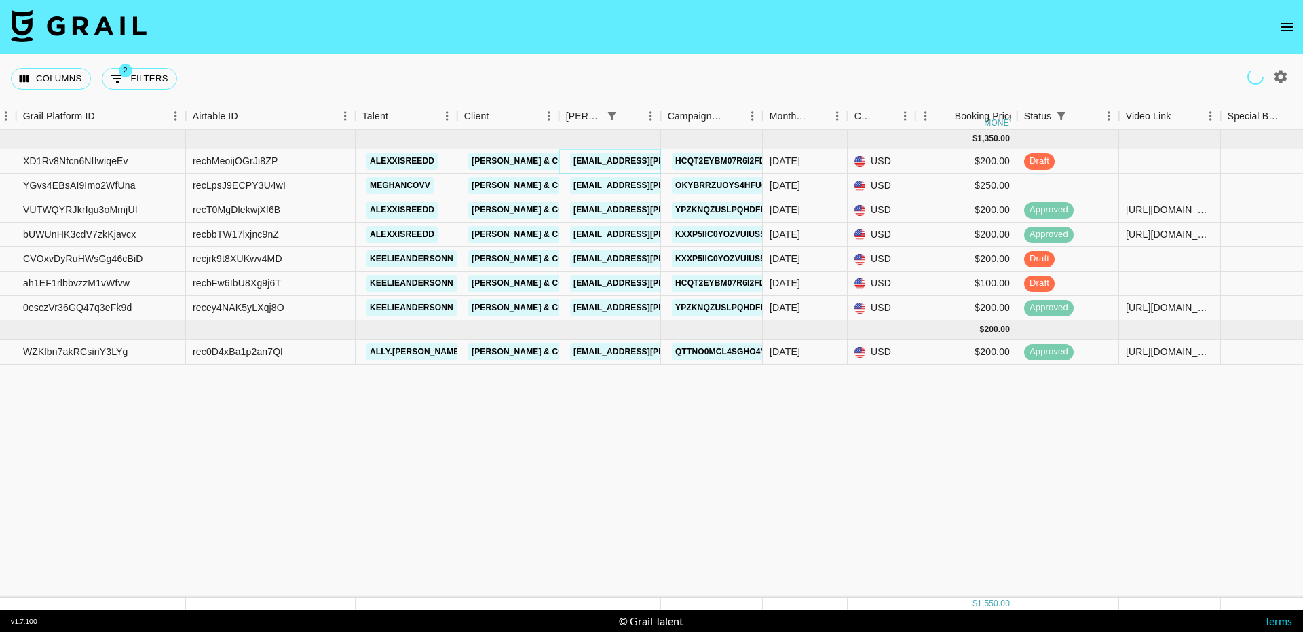
click at [595, 161] on link "[EMAIL_ADDRESS][PERSON_NAME][DOMAIN_NAME]" at bounding box center [680, 161] width 221 height 17
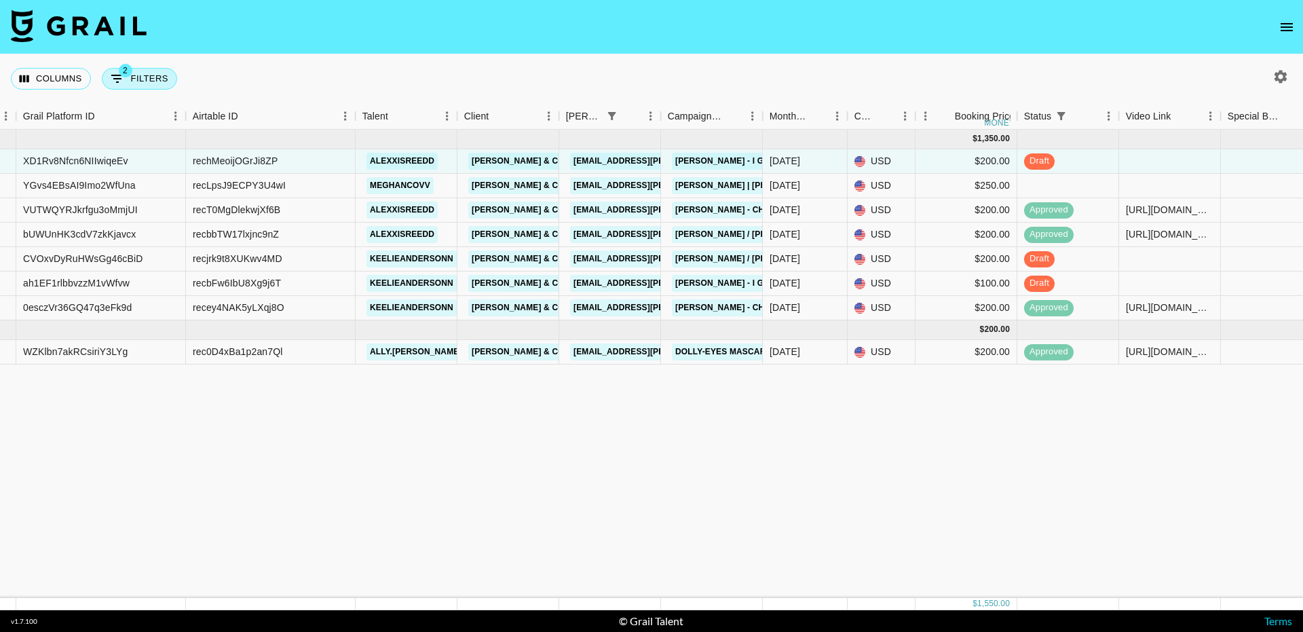
click at [150, 80] on button "2 Filters" at bounding box center [139, 79] width 75 height 22
select select "status"
select select "isNotAnyOf"
select select "bookerId"
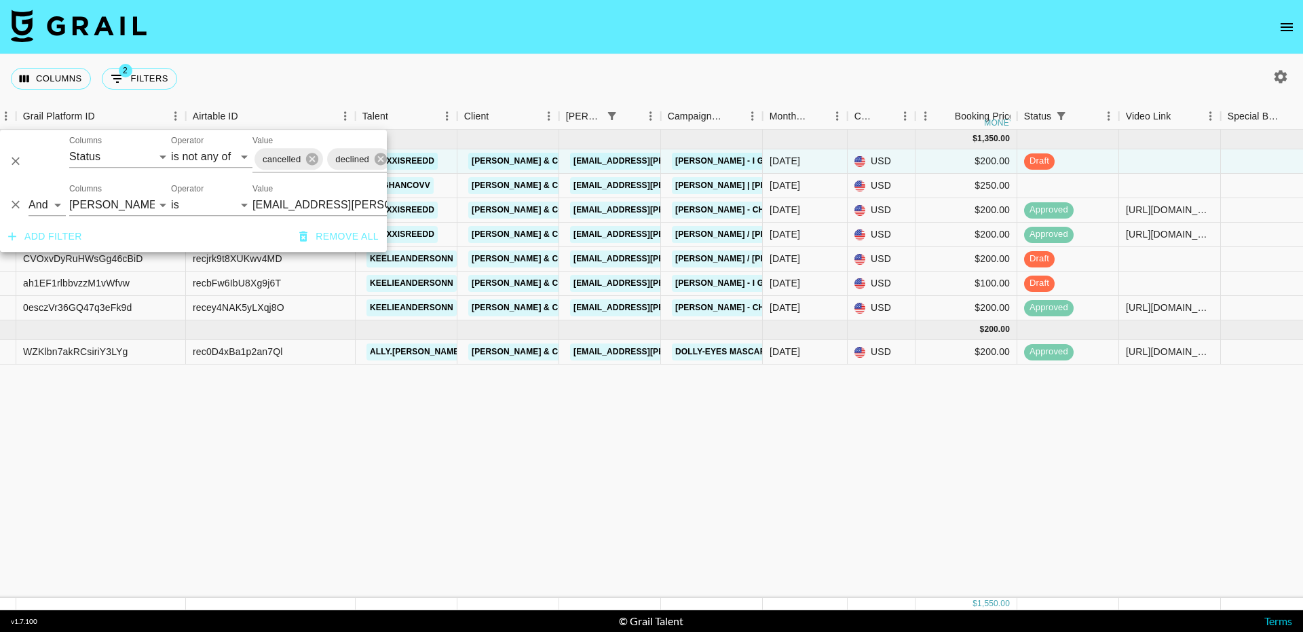
click at [1293, 77] on div at bounding box center [1278, 76] width 50 height 23
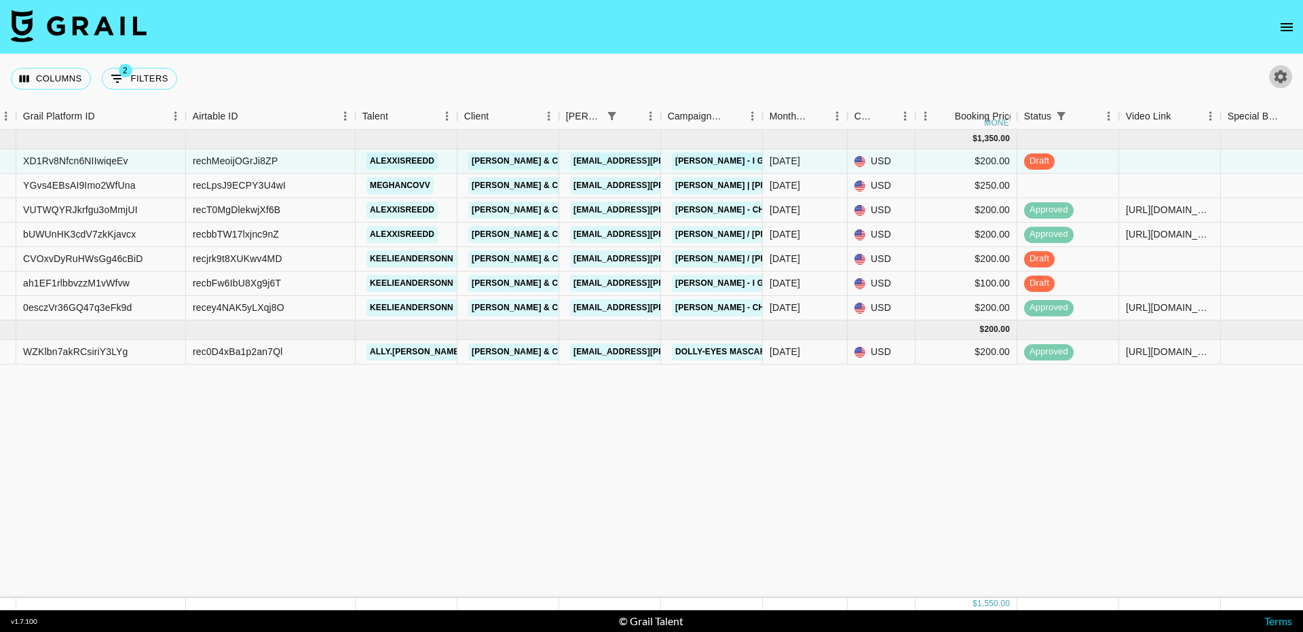
click at [1287, 77] on icon "button" at bounding box center [1281, 77] width 16 height 16
select select "[DATE]"
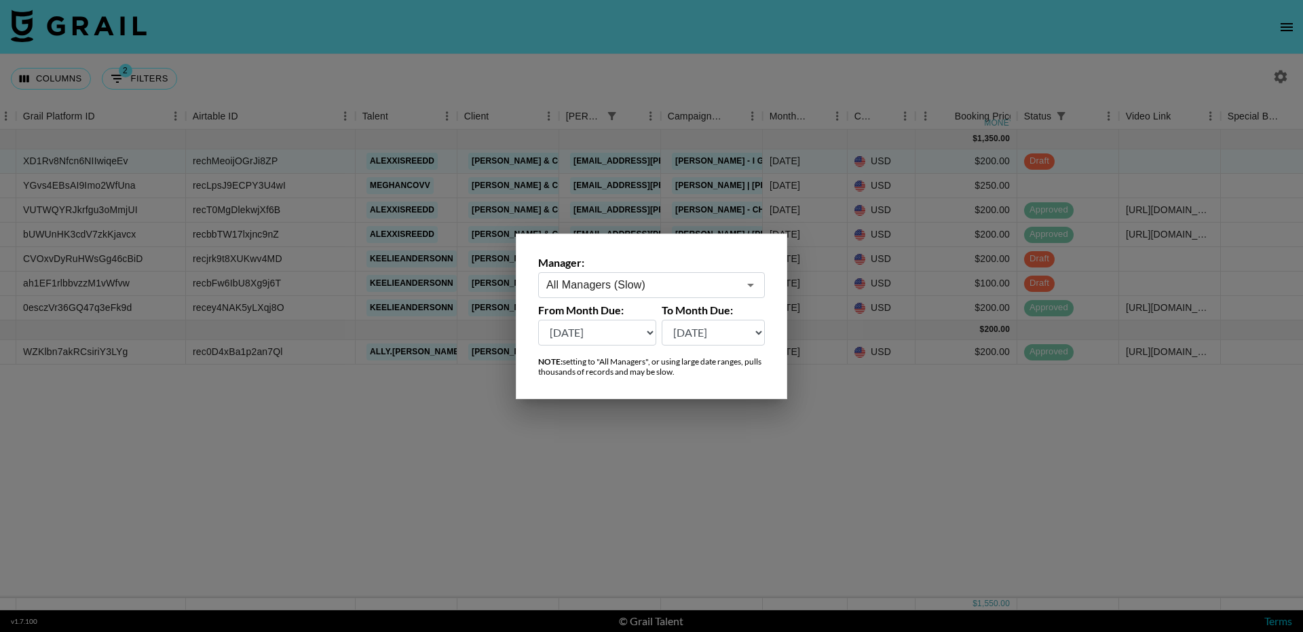
click at [662, 287] on input "All Managers (Slow)" at bounding box center [642, 285] width 192 height 16
click at [652, 319] on li "[PERSON_NAME][EMAIL_ADDRESS][DOMAIN_NAME]" at bounding box center [651, 320] width 227 height 35
type input "[PERSON_NAME][EMAIL_ADDRESS][DOMAIN_NAME]"
click at [299, 69] on div at bounding box center [651, 316] width 1303 height 632
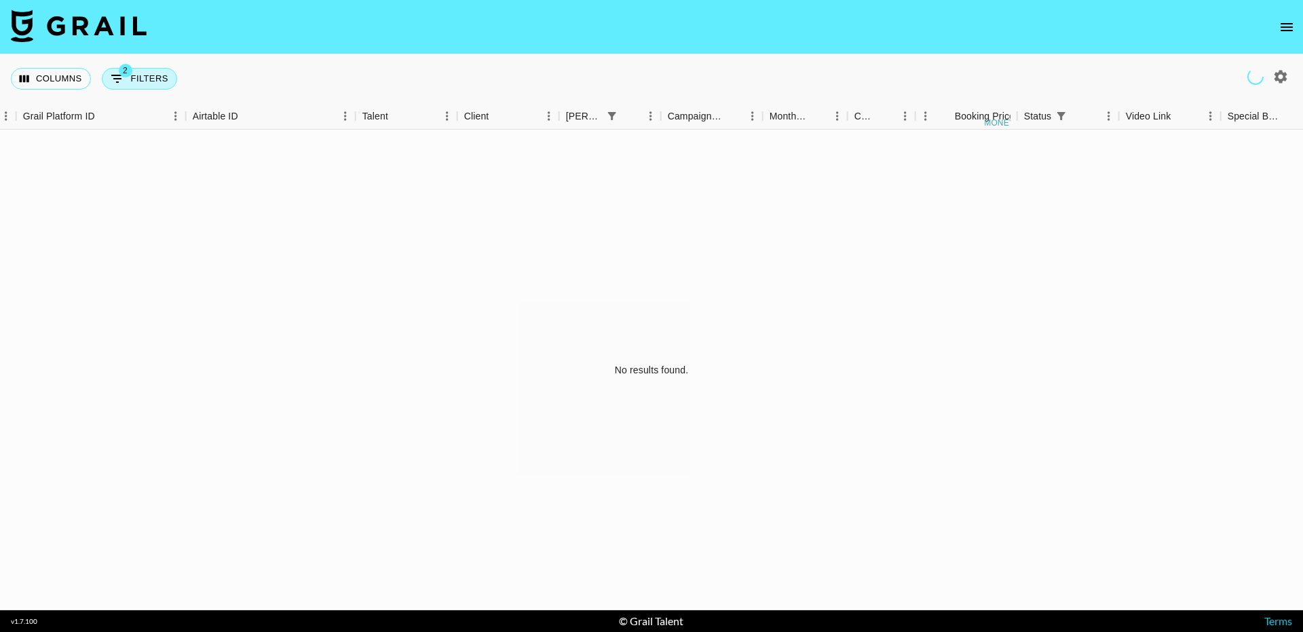
click at [149, 76] on button "2 Filters" at bounding box center [139, 79] width 75 height 22
select select "status"
select select "isNotAnyOf"
select select "bookerId"
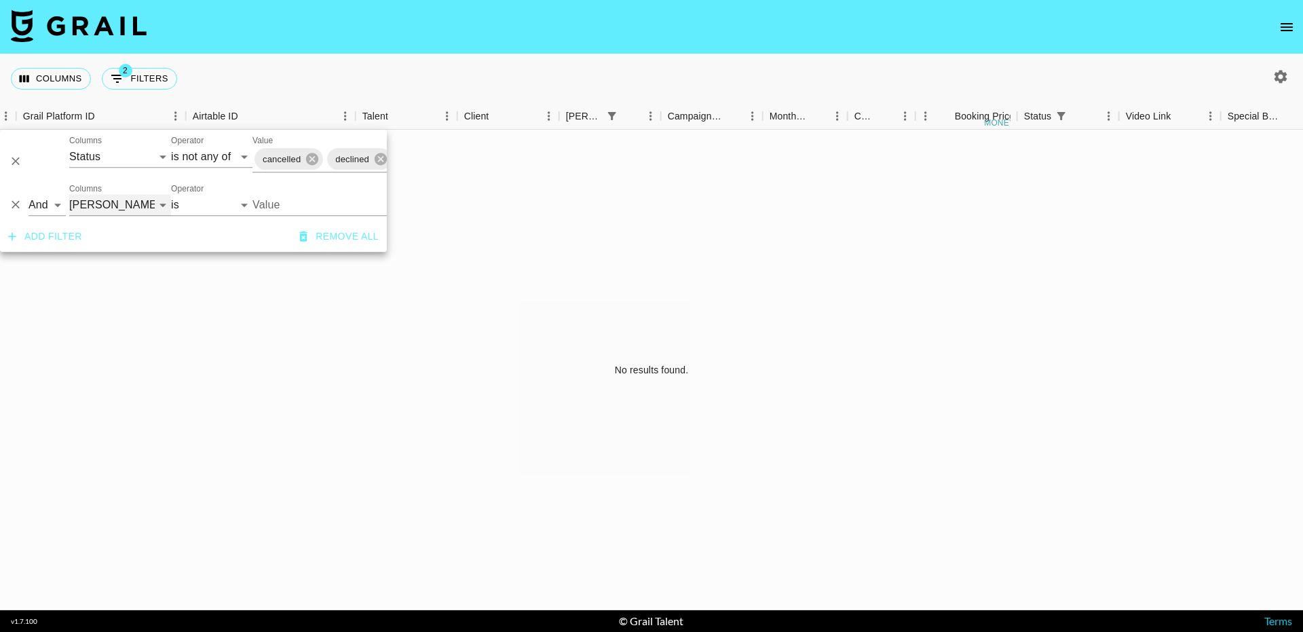
drag, startPoint x: 149, startPoint y: 76, endPoint x: 120, endPoint y: 206, distance: 132.7
click at [120, 206] on select "Grail Platform ID Airtable ID Talent Manager Client [PERSON_NAME] Campaign (Typ…" at bounding box center [120, 205] width 102 height 22
click at [15, 203] on icon "Delete" at bounding box center [16, 205] width 14 height 14
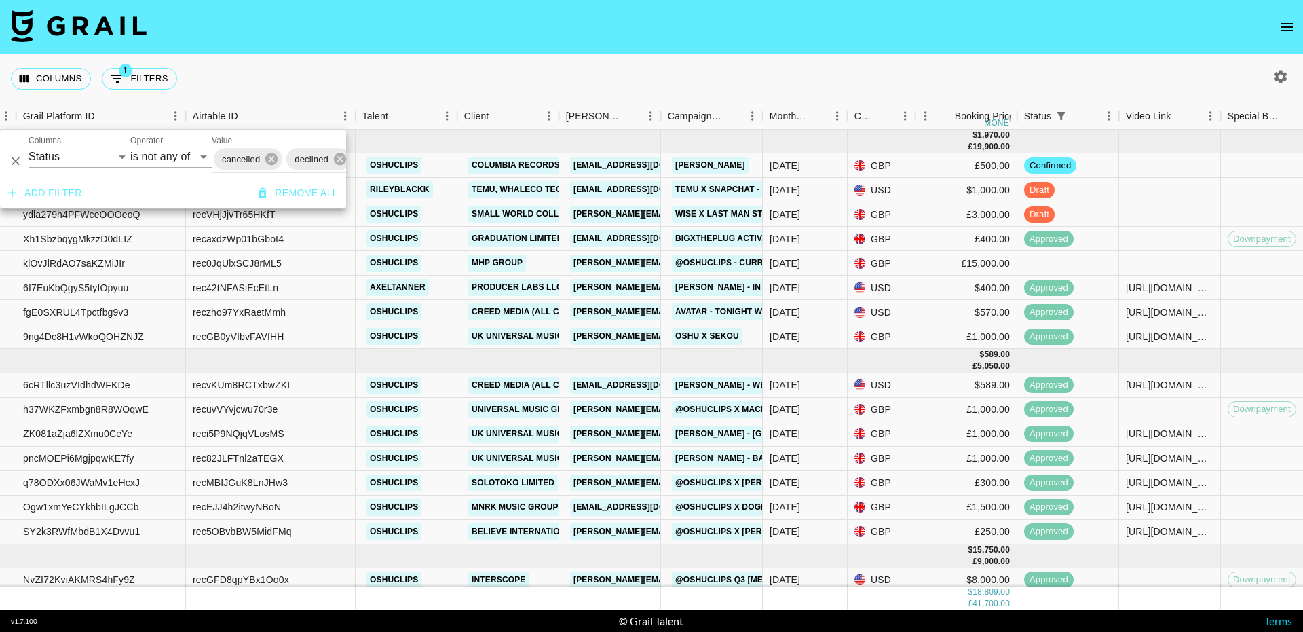
click at [426, 66] on div "Columns 1 Filters + Booking" at bounding box center [651, 78] width 1303 height 49
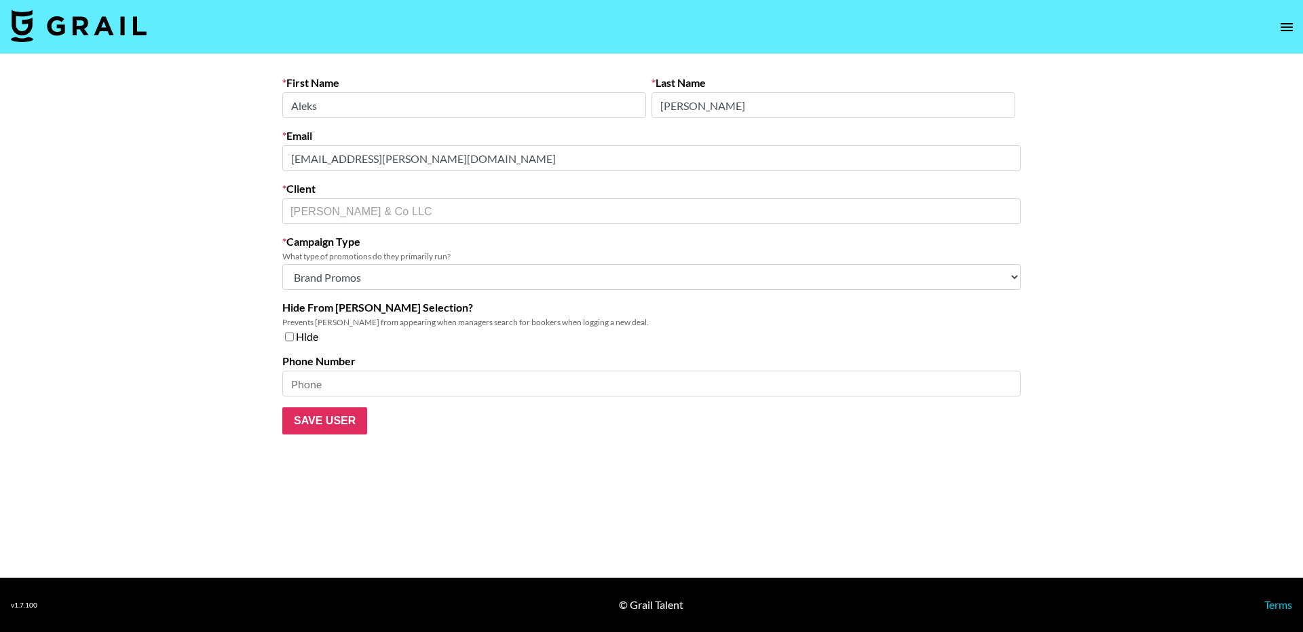
click at [353, 274] on select "Choose Type... Song Promos Brand Promos Both (They work at an agency)" at bounding box center [651, 277] width 738 height 26
select select "Multi"
click at [282, 264] on select "Choose Type... Song Promos Brand Promos Both (They work at an agency)" at bounding box center [651, 277] width 738 height 26
click at [320, 423] on input "Save User" at bounding box center [324, 420] width 85 height 27
